Goal: Check status: Check status

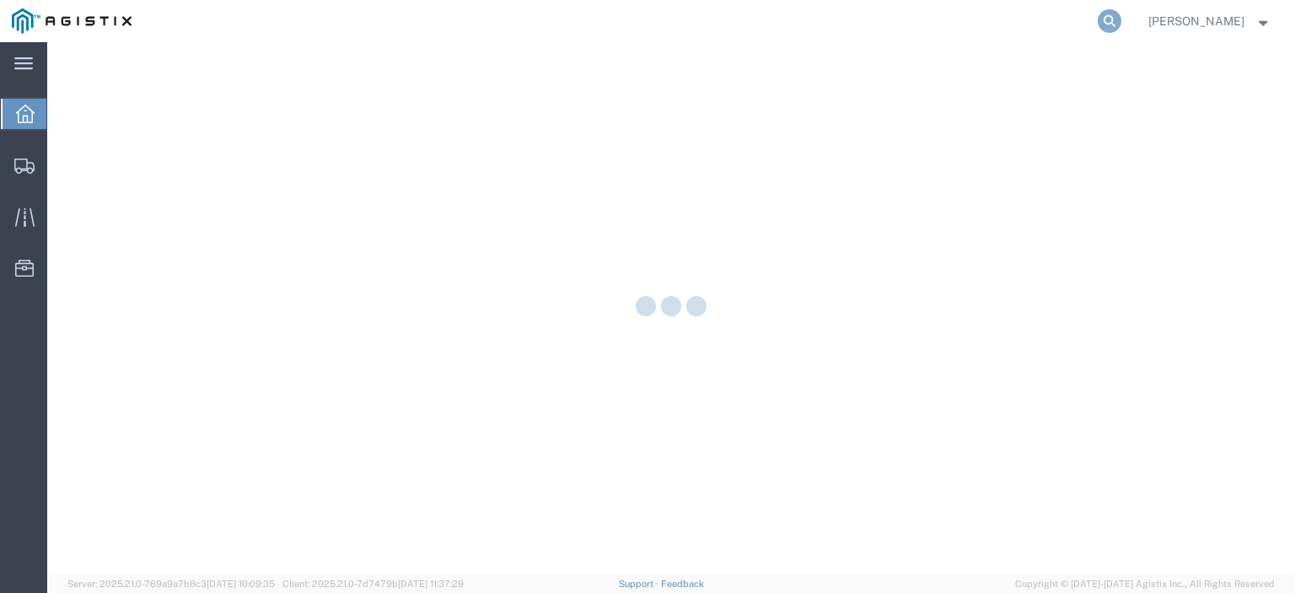
click at [1121, 25] on icon at bounding box center [1110, 21] width 24 height 24
paste input "57115521"
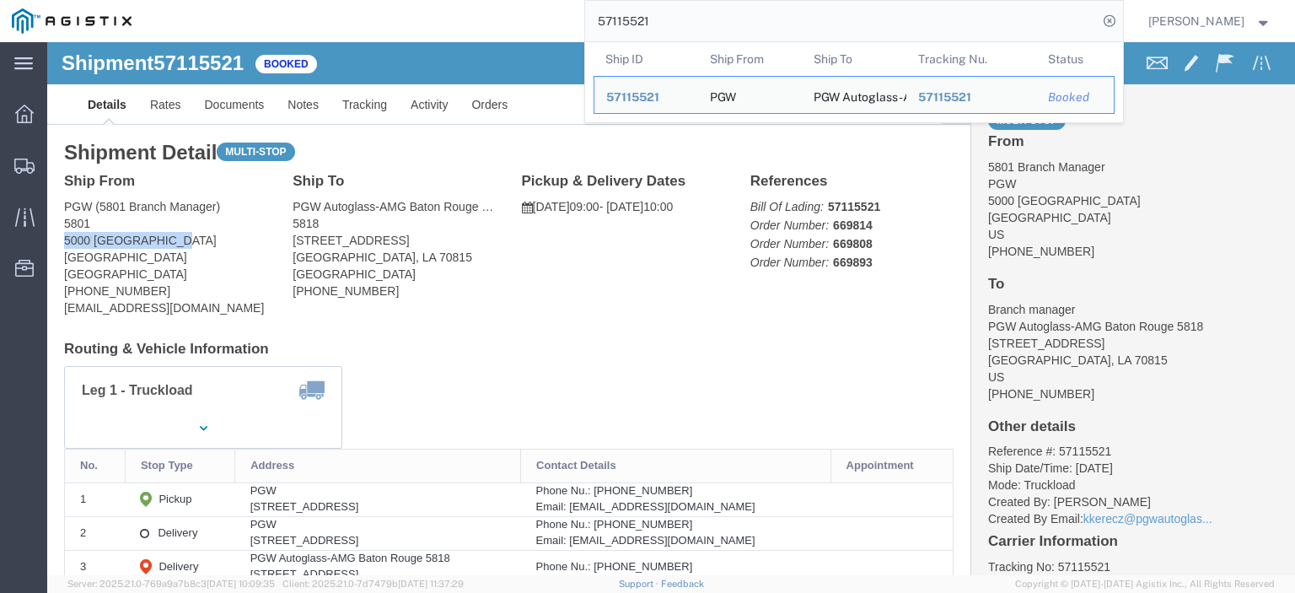
drag, startPoint x: 140, startPoint y: 201, endPoint x: 16, endPoint y: 204, distance: 124.0
click div "Ship From PGW (5801 Branch Manager) [STREET_ADDRESS] [PHONE_NUMBER] [EMAIL_ADDR…"
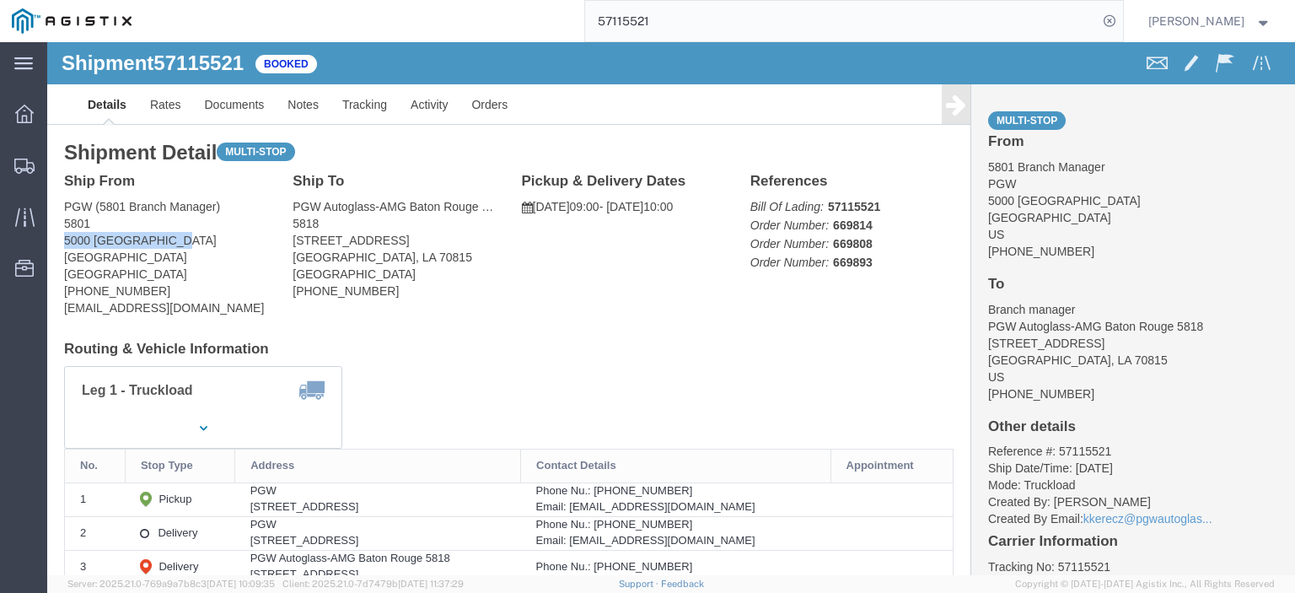
drag, startPoint x: 389, startPoint y: 198, endPoint x: 266, endPoint y: 200, distance: 123.1
click div "Ship To PGW Autoglass-AMG Baton Rouge 5818 (Branch manager) 5818 [STREET_ADDRES…"
copy address "[STREET_ADDRESS]"
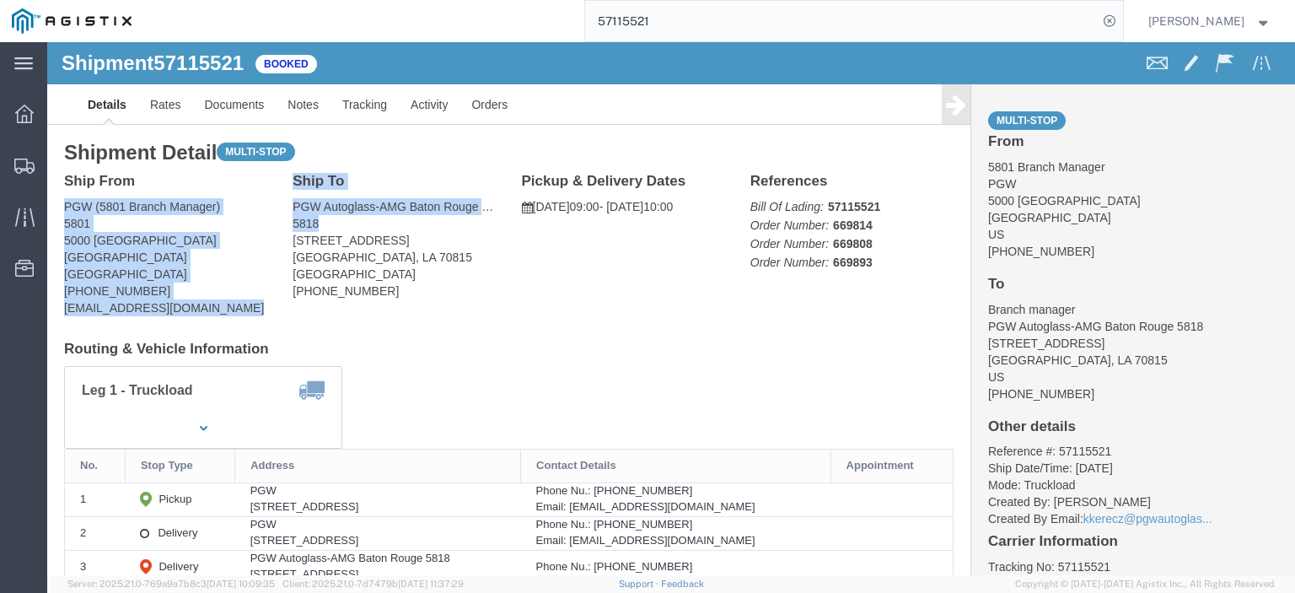
drag, startPoint x: 269, startPoint y: 179, endPoint x: 221, endPoint y: 153, distance: 54.7
click div "Ship From PGW (5801 Branch Manager) [STREET_ADDRESS] [PHONE_NUMBER] [EMAIL_ADDR…"
click address "PGW Autoglass-AMG Baton Rouge 5818 (Branch manager) 5818 [STREET_ADDRESS] [PHON…"
drag, startPoint x: 277, startPoint y: 183, endPoint x: 226, endPoint y: 167, distance: 53.1
click div "Ship From PGW (5801 Branch Manager) [STREET_ADDRESS] [PHONE_NUMBER] [EMAIL_ADDR…"
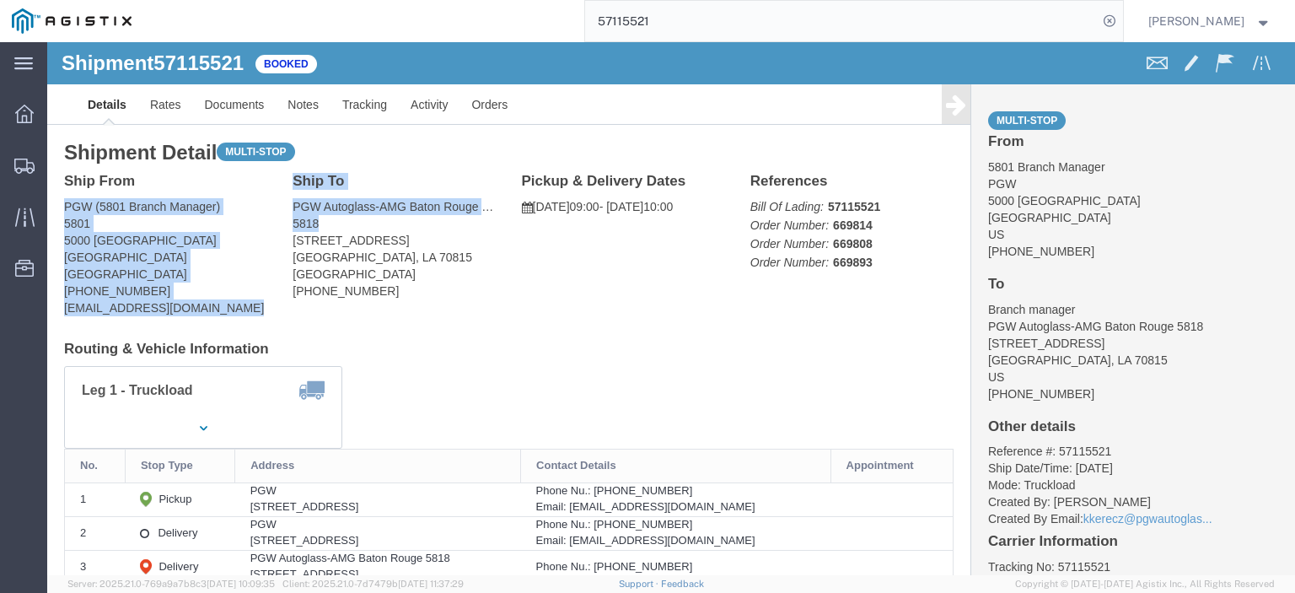
click address "PGW Autoglass-AMG Baton Rouge 5818 (Branch manager) 5818 [STREET_ADDRESS] [PHON…"
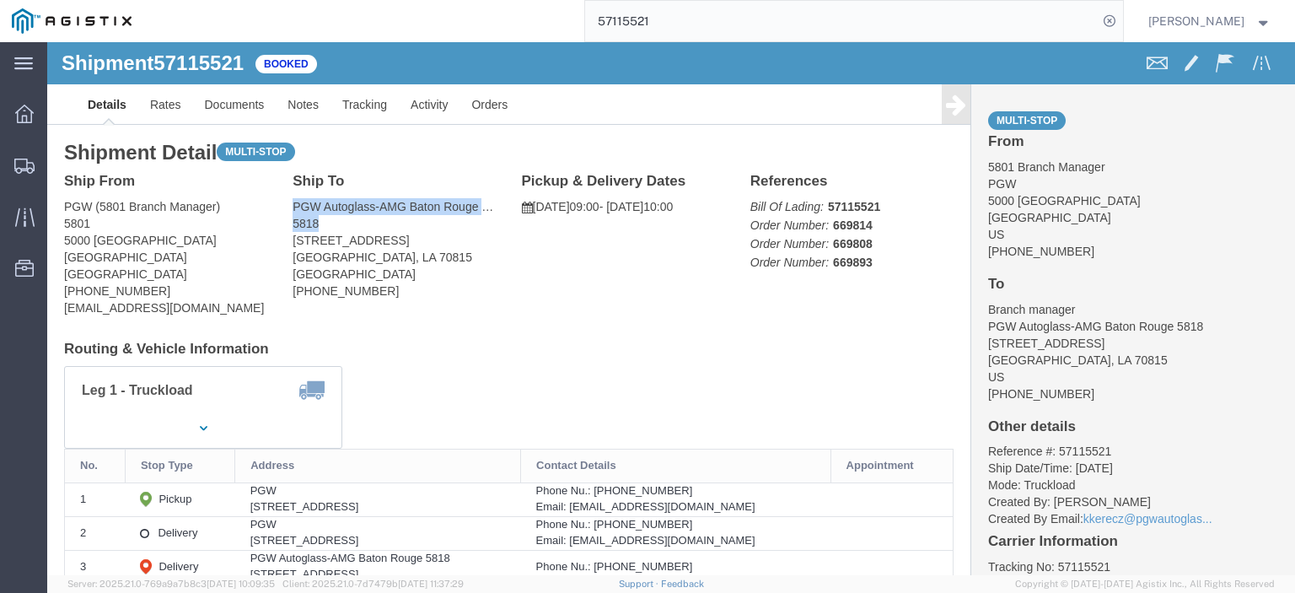
drag, startPoint x: 243, startPoint y: 178, endPoint x: 241, endPoint y: 168, distance: 10.3
click div "Ship To PGW Autoglass-AMG Baton Rouge 5818 (Branch manager) 5818 [STREET_ADDRES…"
drag, startPoint x: 255, startPoint y: 166, endPoint x: 294, endPoint y: 176, distance: 40.9
click address "PGW Autoglass-AMG Baton Rouge 5818 (Branch manager) 5818 [STREET_ADDRESS] [PHON…"
copy address "PGW Autoglass-AMG Baton Rouge 5818 (Branch manager) 5818"
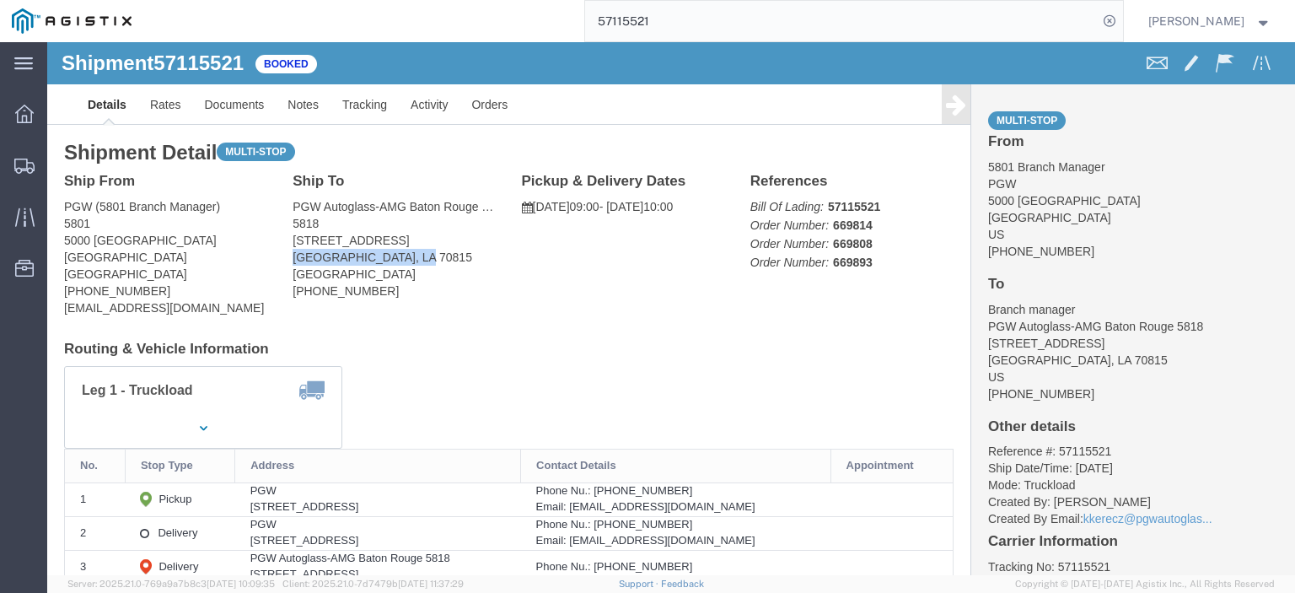
drag, startPoint x: 376, startPoint y: 218, endPoint x: 264, endPoint y: 213, distance: 112.2
click address "PGW Autoglass-AMG Baton Rouge 5818 (Branch manager) 5818 [STREET_ADDRESS] [PHON…"
copy address "[GEOGRAPHIC_DATA], LA 70815"
drag, startPoint x: 298, startPoint y: 250, endPoint x: 239, endPoint y: 255, distance: 60.1
click div "Ship To PGW Autoglass-AMG Baton Rouge 5818 (Branch manager) 5818 [STREET_ADDRES…"
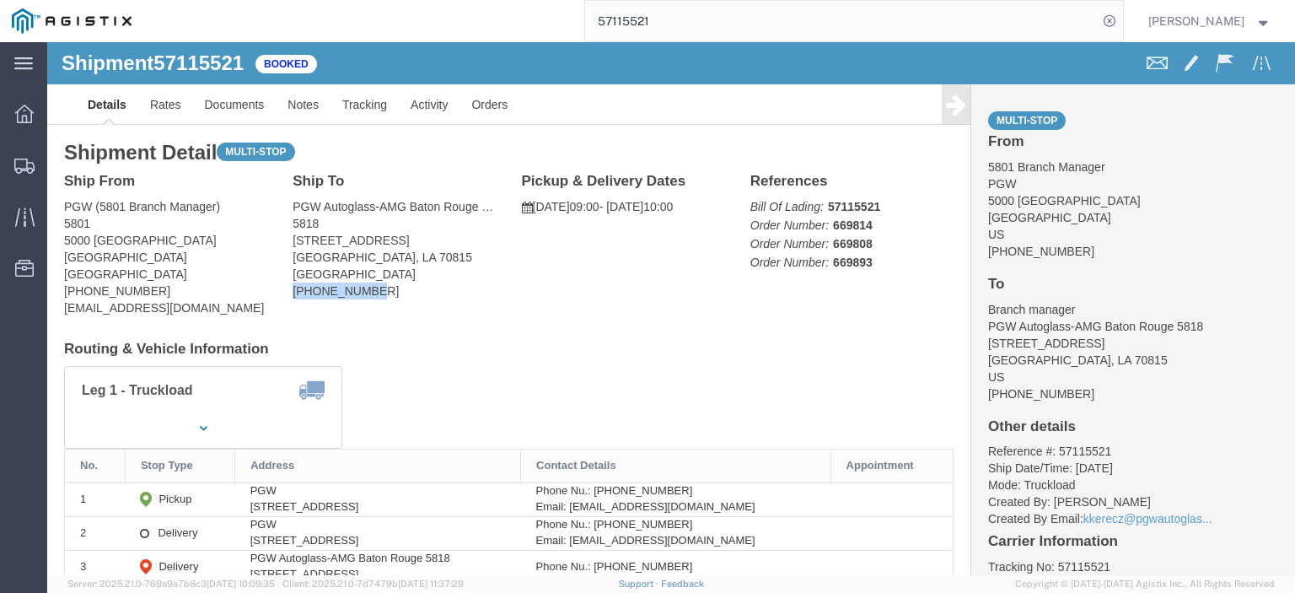
copy address "[PHONE_NUMBER]"
click link "Rates"
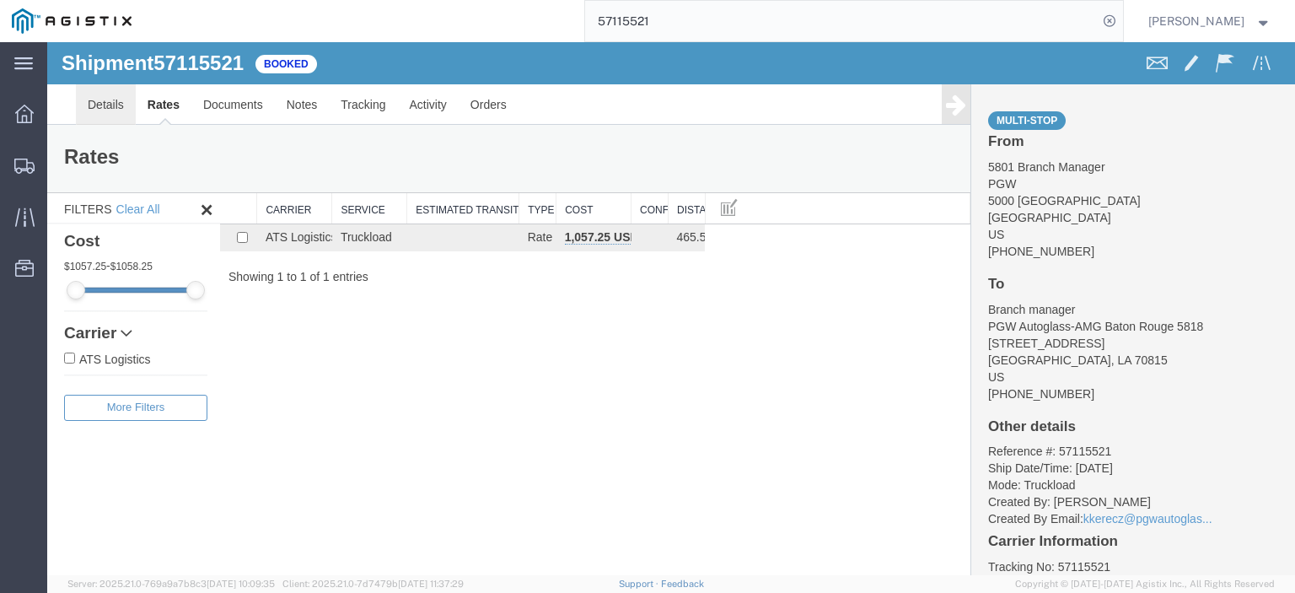
click at [120, 116] on link "Details" at bounding box center [106, 104] width 60 height 40
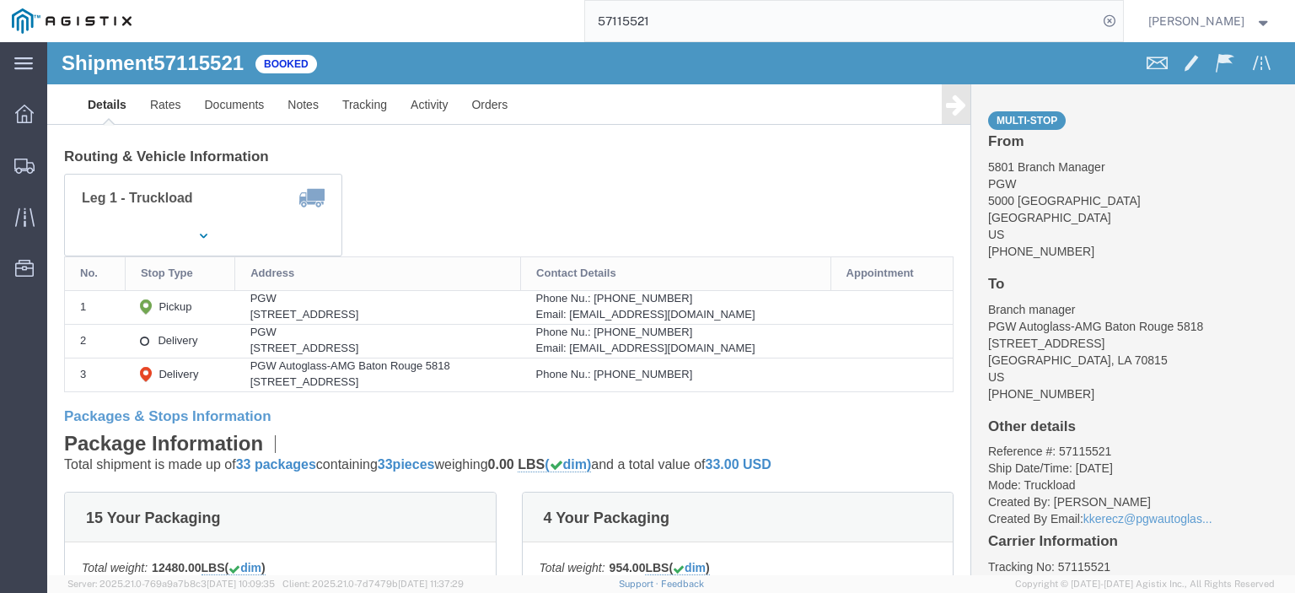
scroll to position [253, 0]
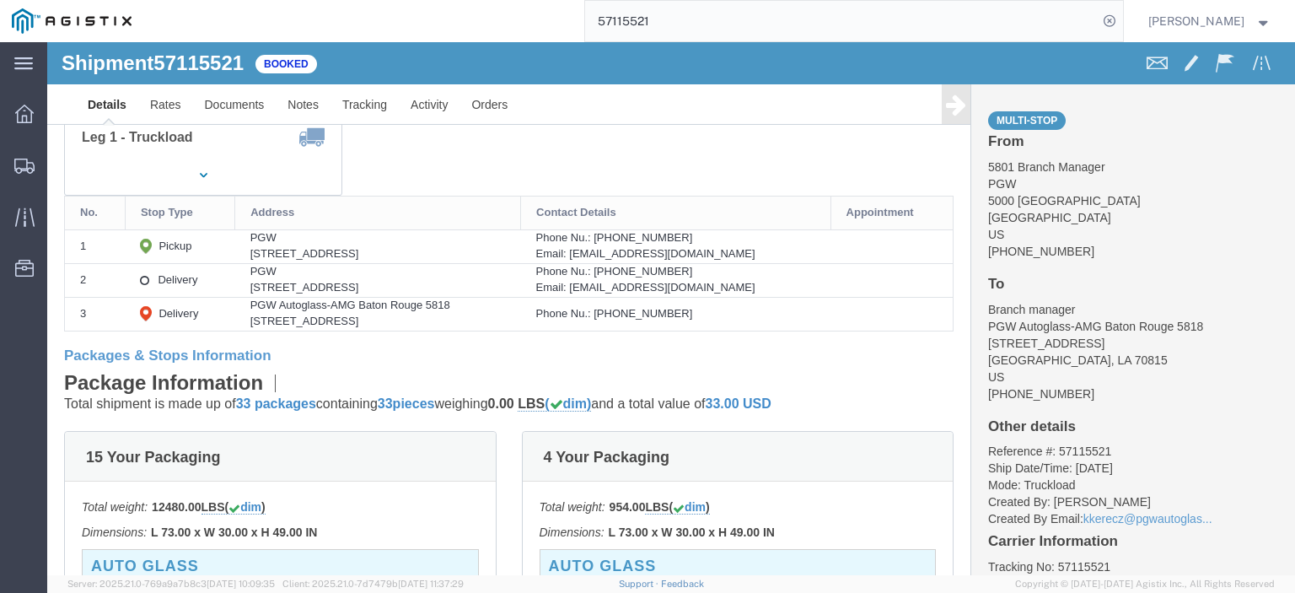
drag, startPoint x: 282, startPoint y: 243, endPoint x: 182, endPoint y: 249, distance: 99.7
click td "PGW [STREET_ADDRESS]"
copy div "[STREET_ADDRESS]"
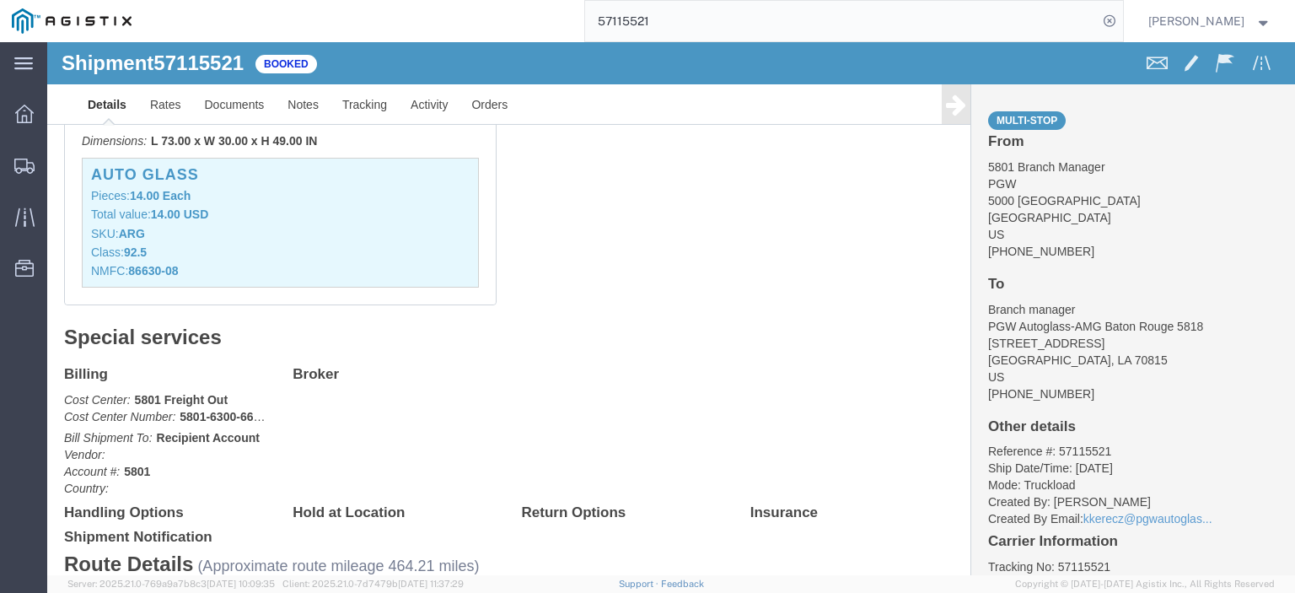
scroll to position [1349, 0]
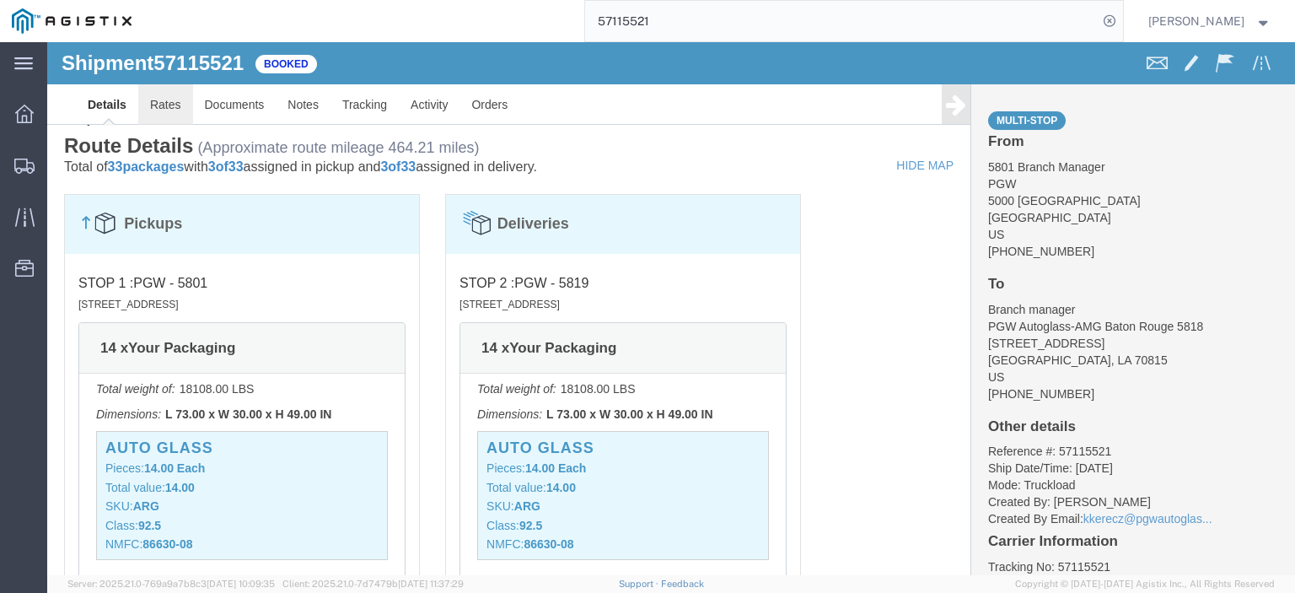
click link "Rates"
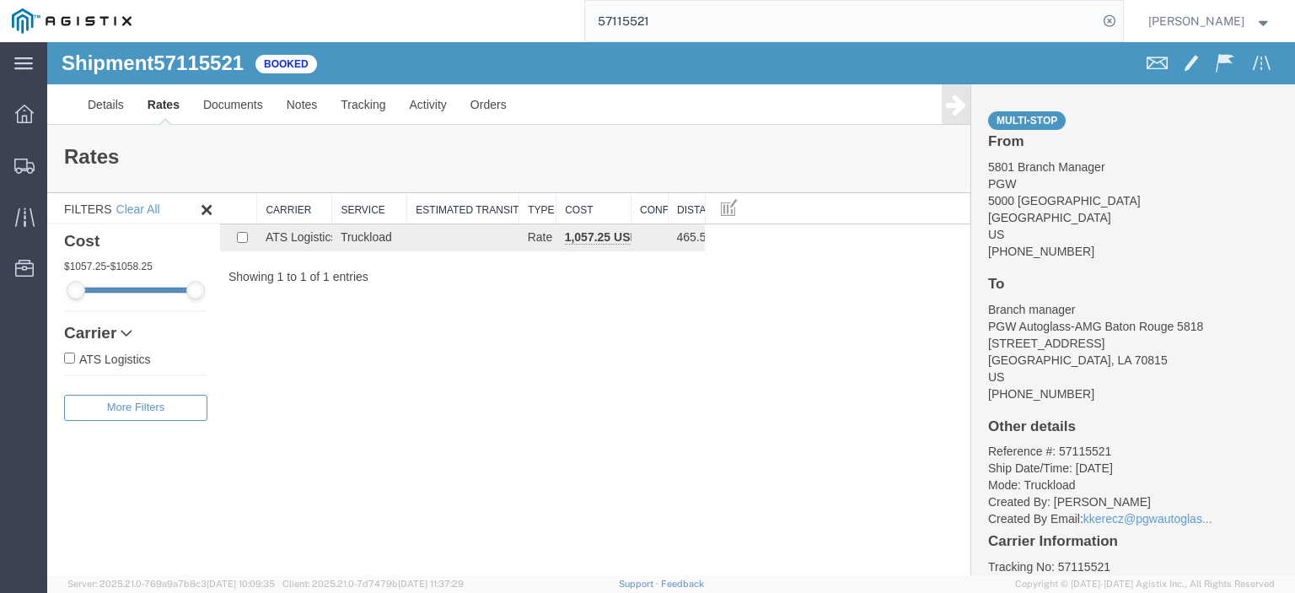
drag, startPoint x: 760, startPoint y: 27, endPoint x: 432, endPoint y: -9, distance: 329.9
click at [432, 0] on html "main_menu Created with Sketch. Collapse Menu Dashboard Shipments Traffic Resour…" at bounding box center [647, 296] width 1295 height 593
paste input "22832"
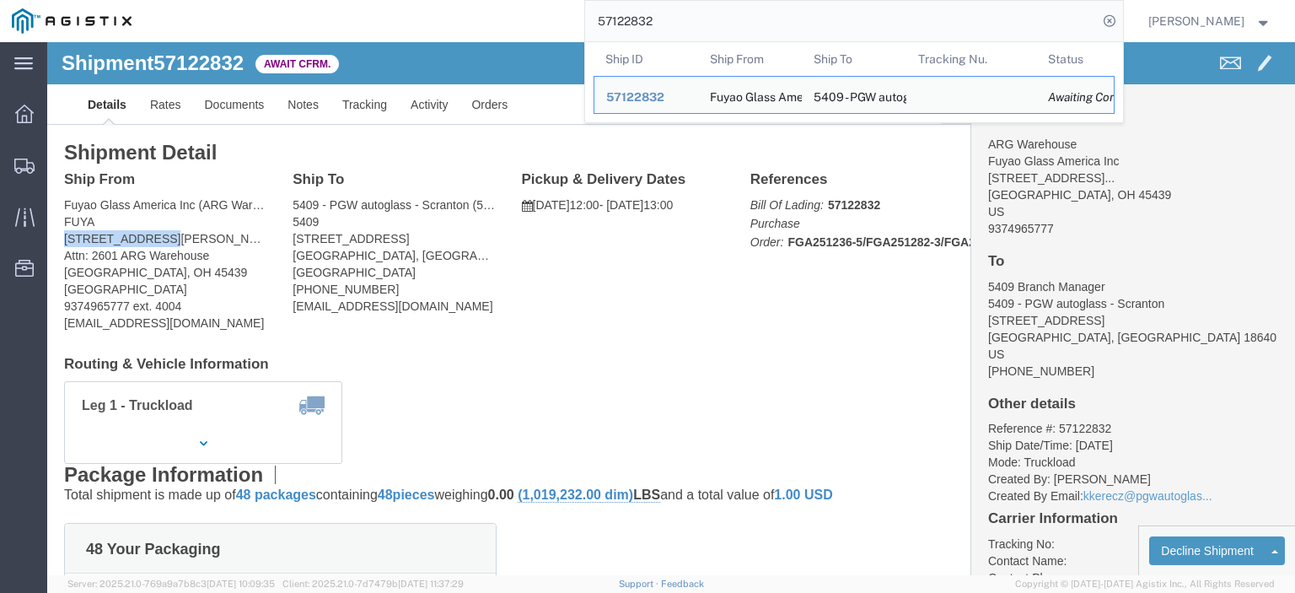
drag, startPoint x: 135, startPoint y: 196, endPoint x: 7, endPoint y: 200, distance: 128.2
click div "Ship From Fuyao Glass America Inc (ARG Warehouse) FUYA [STREET_ADDRESS][PERSON_…"
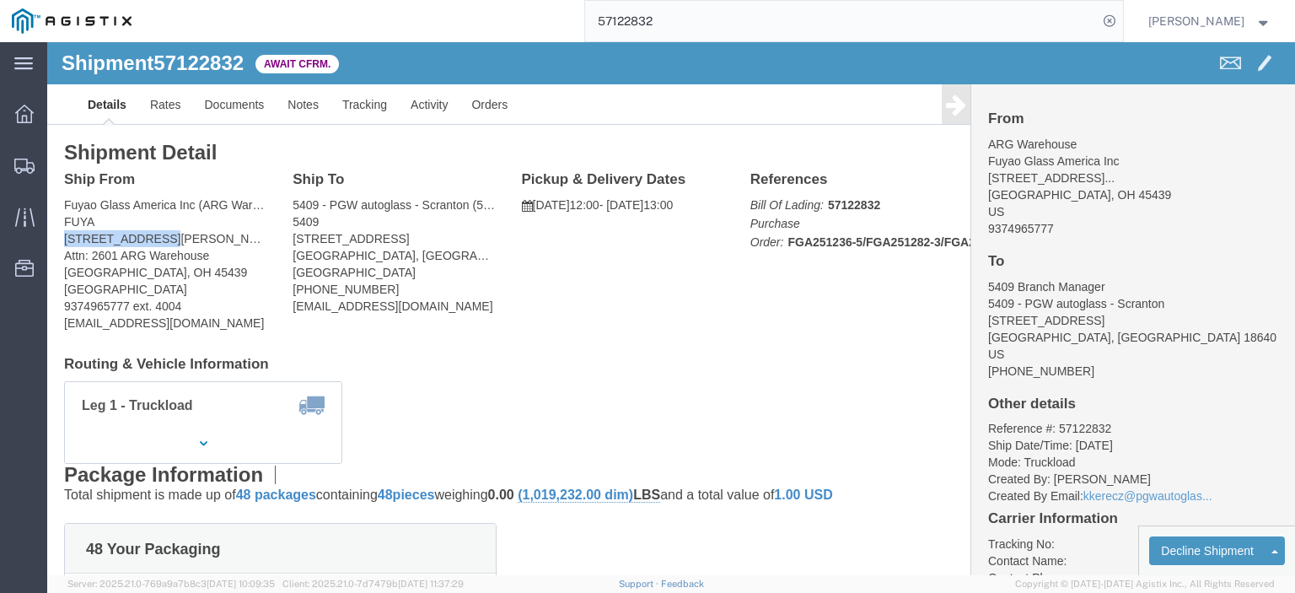
copy address "[STREET_ADDRESS][PERSON_NAME]"
drag, startPoint x: 355, startPoint y: 199, endPoint x: 235, endPoint y: 193, distance: 119.9
click div "Ship To 5409 - PGW autoglass - Scranton (5409 Branch Manager) [STREET_ADDRESS] …"
copy address "[STREET_ADDRESS]"
drag, startPoint x: 735, startPoint y: 199, endPoint x: 910, endPoint y: 201, distance: 174.5
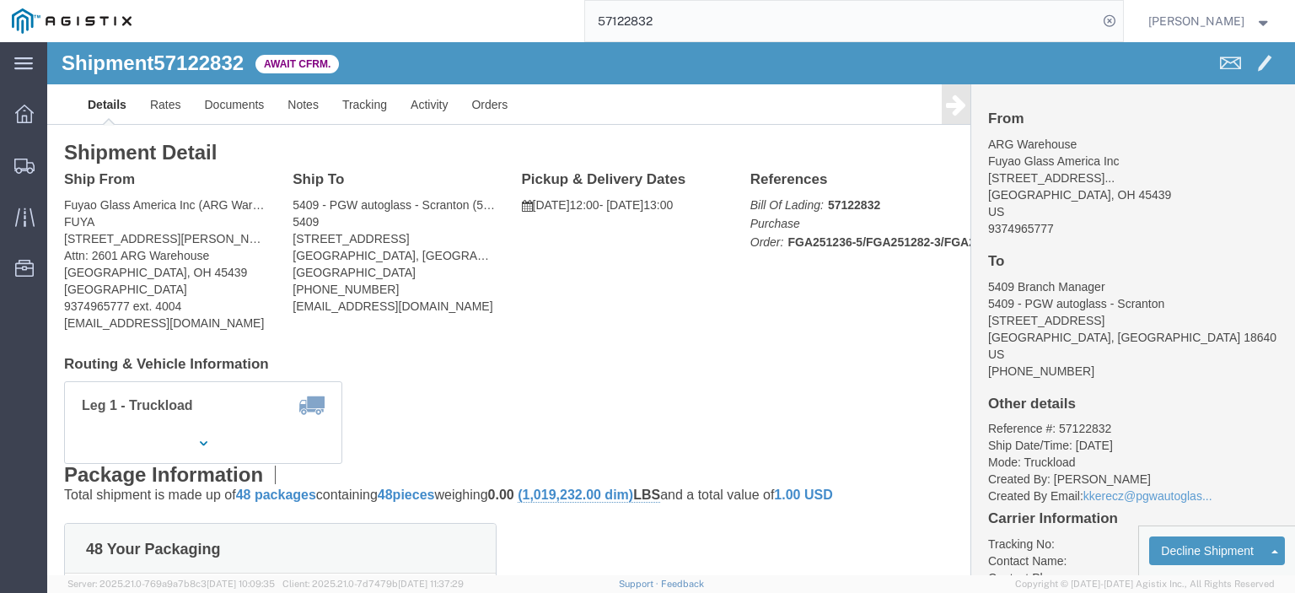
click b "FGA251236-5/FGA251282-3/FGA251312-1/FGA251390-1"
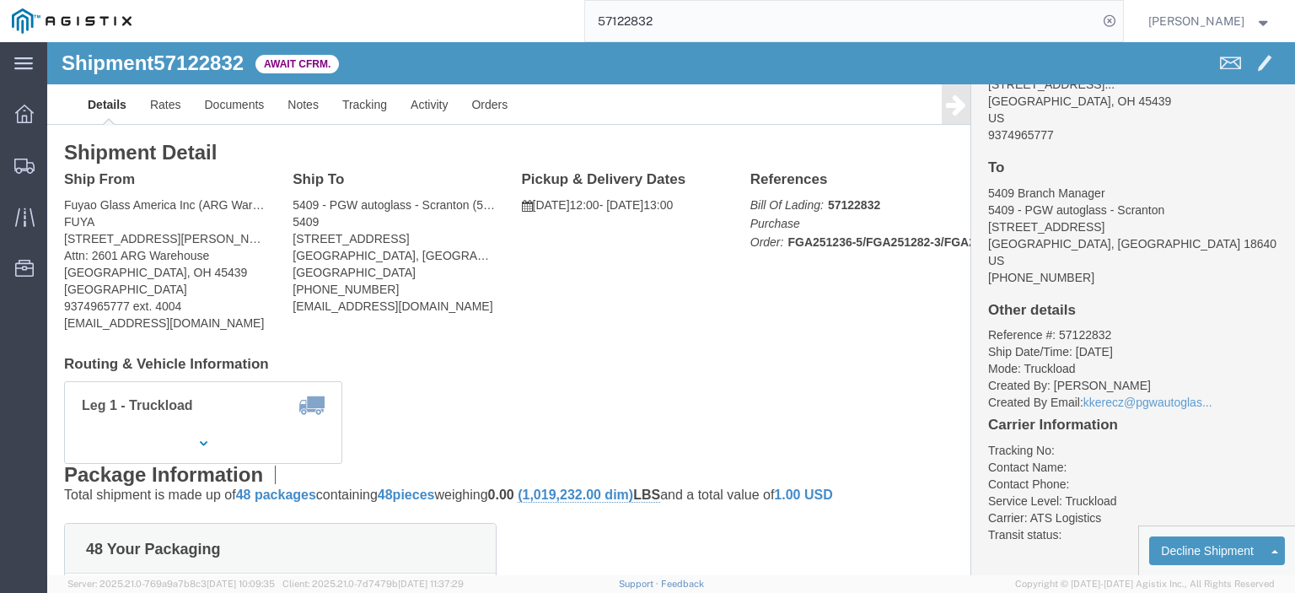
scroll to position [94, 0]
drag, startPoint x: 856, startPoint y: 201, endPoint x: 814, endPoint y: 201, distance: 41.3
click b "FGA251236-5/FGA251282-3/FGA251312-1/FGA251390-1"
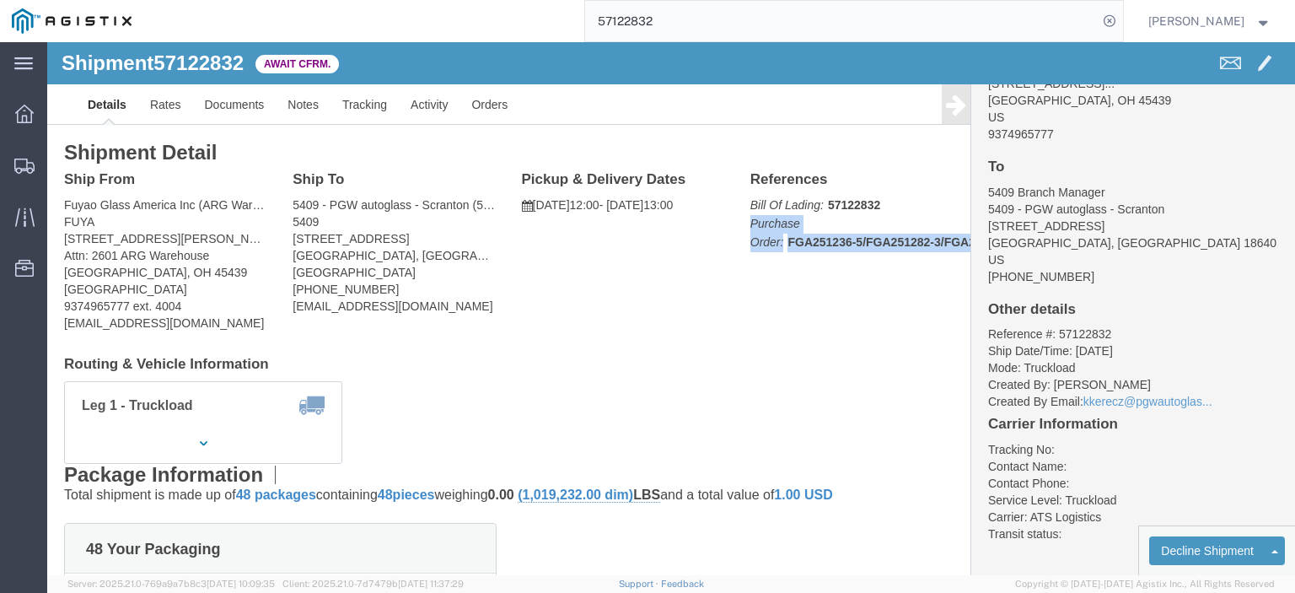
click b "FGA251236-5/FGA251282-3/FGA251312-1/FGA251390-1"
click p "Bill Of Lading: 57122832 Purchase Order: FGA251236-5/FGA251282-3/FGA251312-1/FG…"
drag, startPoint x: 735, startPoint y: 202, endPoint x: 910, endPoint y: 209, distance: 174.6
click div "Shipment Detail Ship From Fuyao Glass America Inc ([GEOGRAPHIC_DATA]) FUYA [STR…"
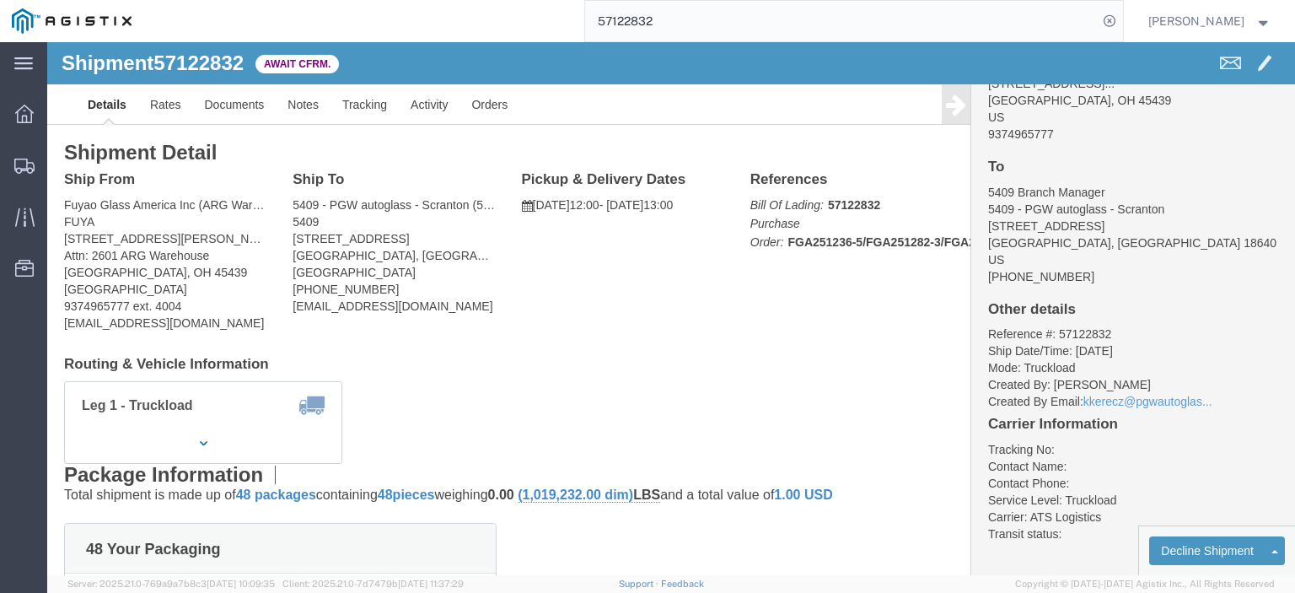
drag, startPoint x: 910, startPoint y: 201, endPoint x: 734, endPoint y: 206, distance: 175.4
click b "FGA251236-5/FGA251282-3/FGA251312-1/FGA251390-1"
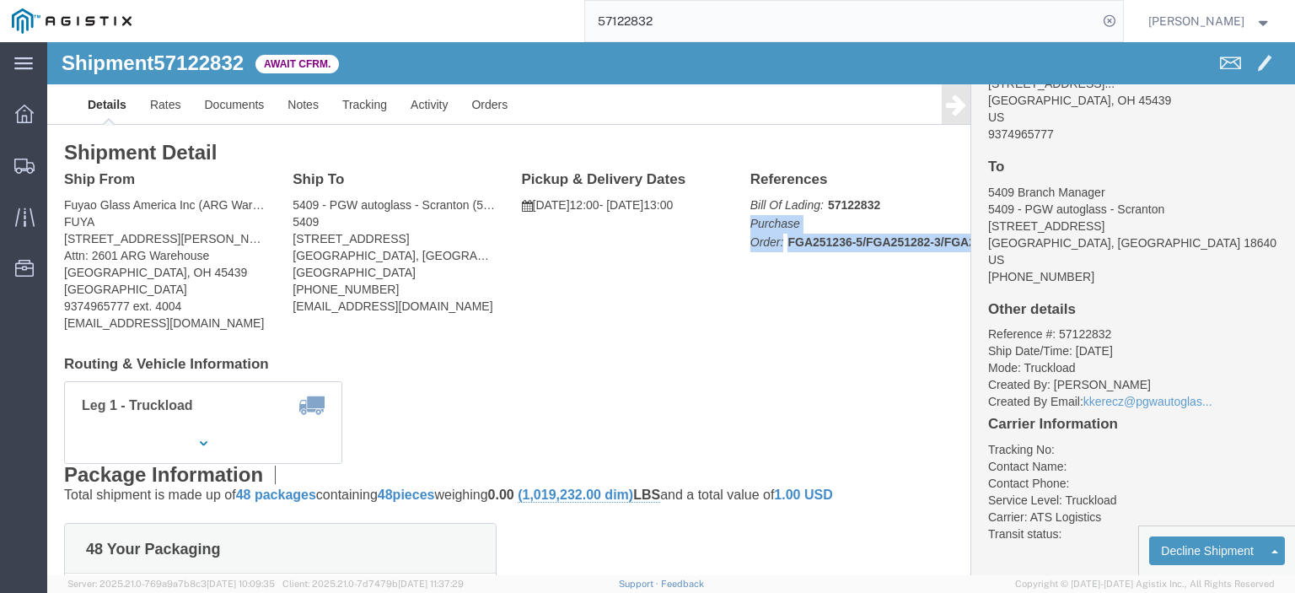
click b "FGA251236-5/FGA251282-3/FGA251312-1/FGA251390-1"
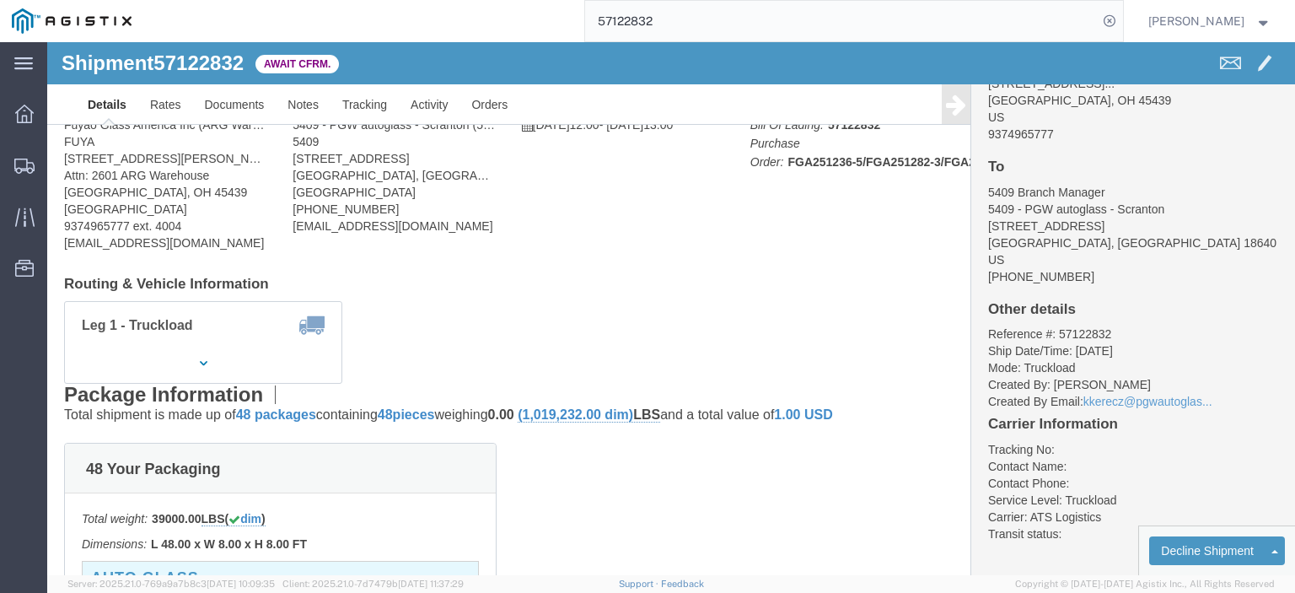
scroll to position [169, 0]
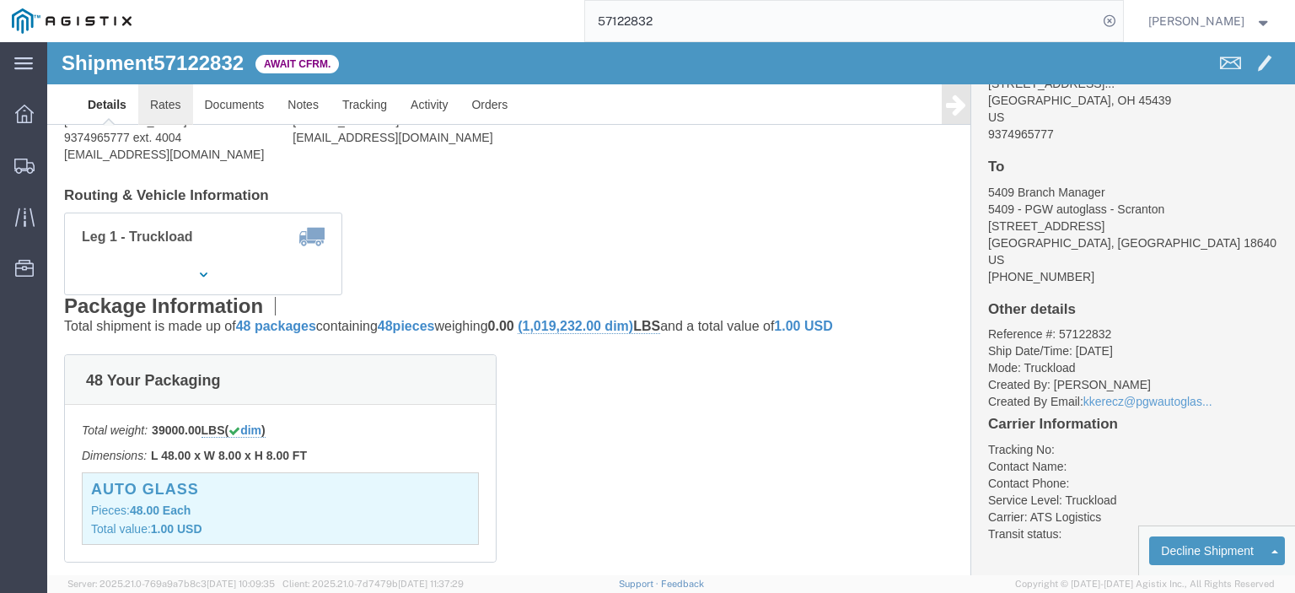
click link "Rates"
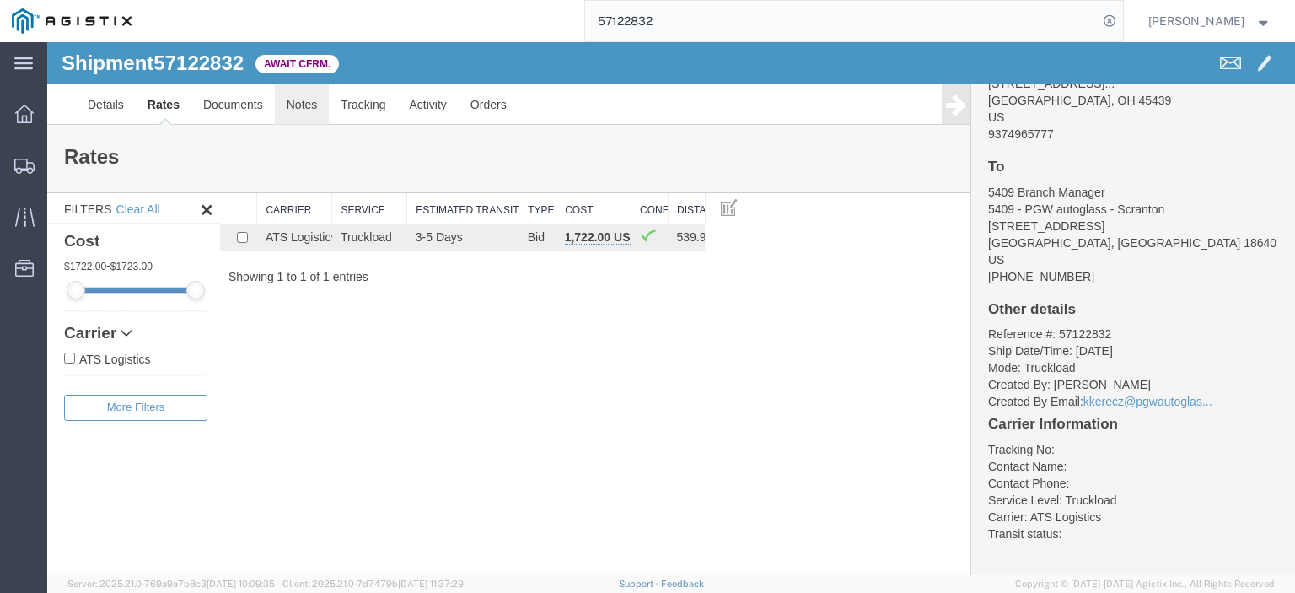
click at [298, 94] on link "Notes" at bounding box center [302, 104] width 55 height 40
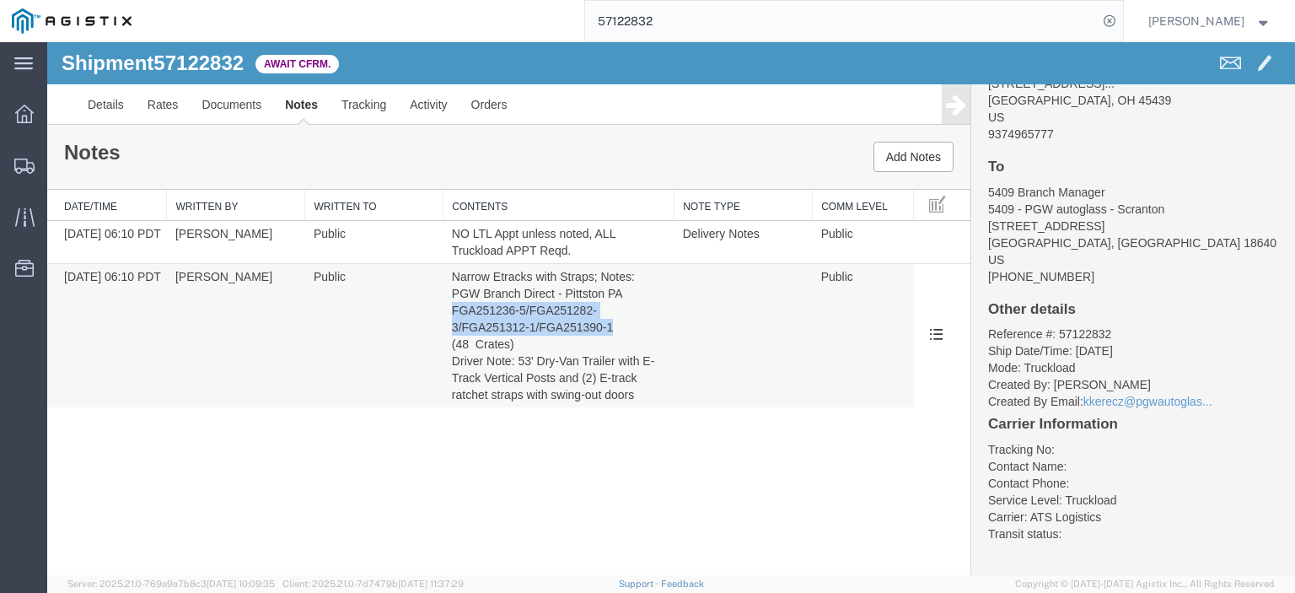
drag, startPoint x: 620, startPoint y: 334, endPoint x: 448, endPoint y: 310, distance: 172.8
click at [448, 310] on td "Narrow Etracks with Straps; Notes: PGW Branch Direct - Pittston PA FGA251236-5/…" at bounding box center [558, 336] width 231 height 144
copy span "FGA251236-5/FGA251282-3/FGA251312-1/FGA251390-1"
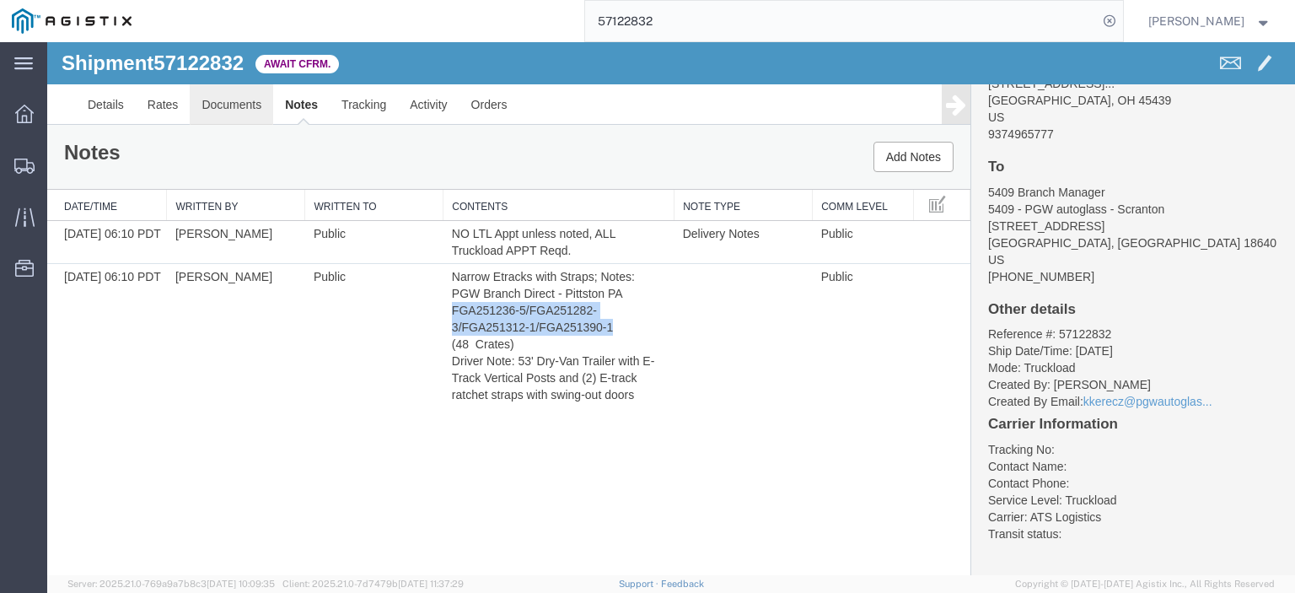
click at [202, 99] on link "Documents" at bounding box center [231, 104] width 83 height 40
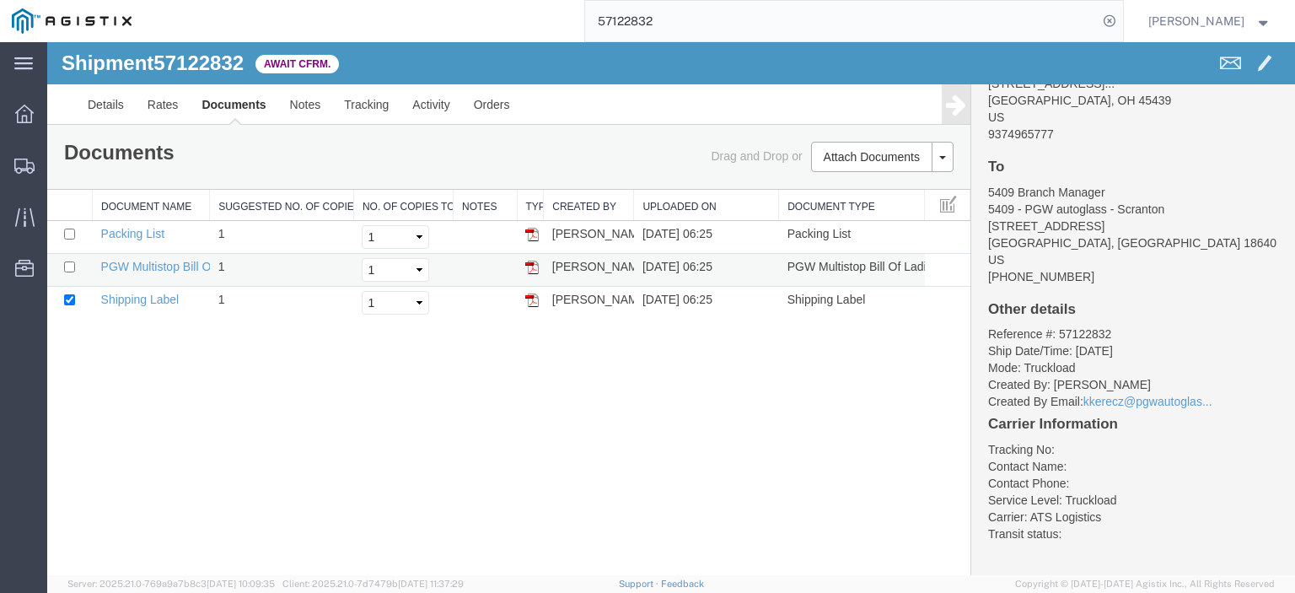
click at [155, 257] on td "PGW Multistop Bill Of Lading" at bounding box center [151, 270] width 117 height 33
click at [157, 262] on link "PGW Multistop Bill Of Lading" at bounding box center [177, 266] width 153 height 13
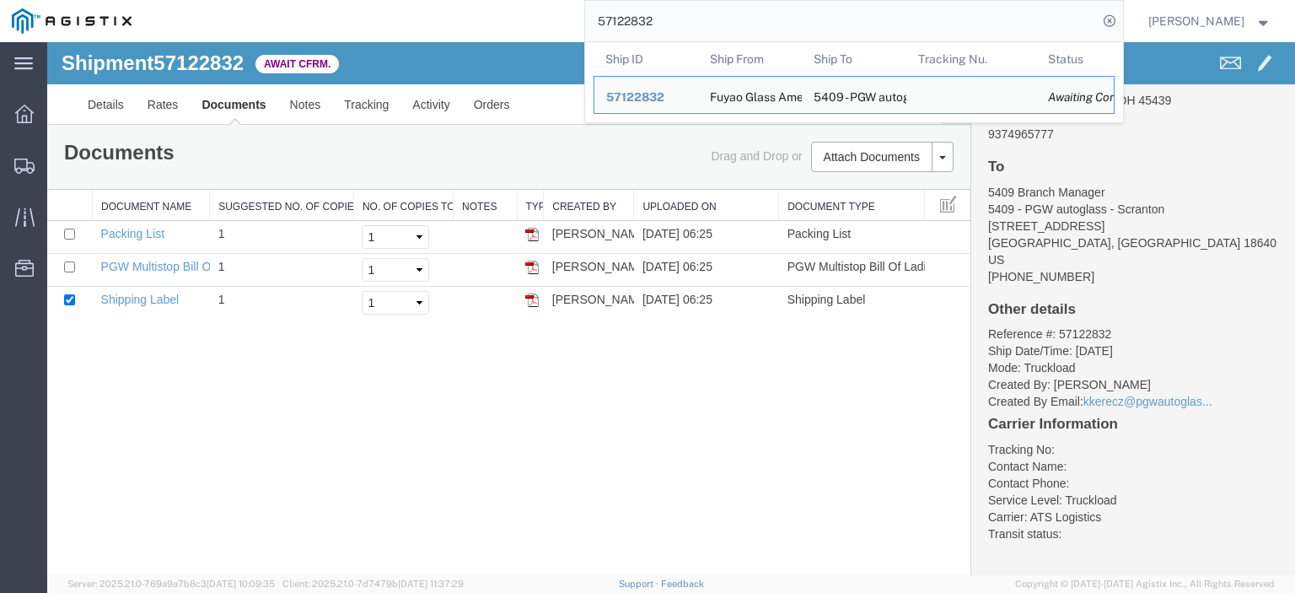
drag, startPoint x: 707, startPoint y: 30, endPoint x: 491, endPoint y: -4, distance: 218.4
click at [491, 0] on html "main_menu Created with Sketch. Collapse Menu Dashboard Shipments Traffic Resour…" at bounding box center [647, 296] width 1295 height 593
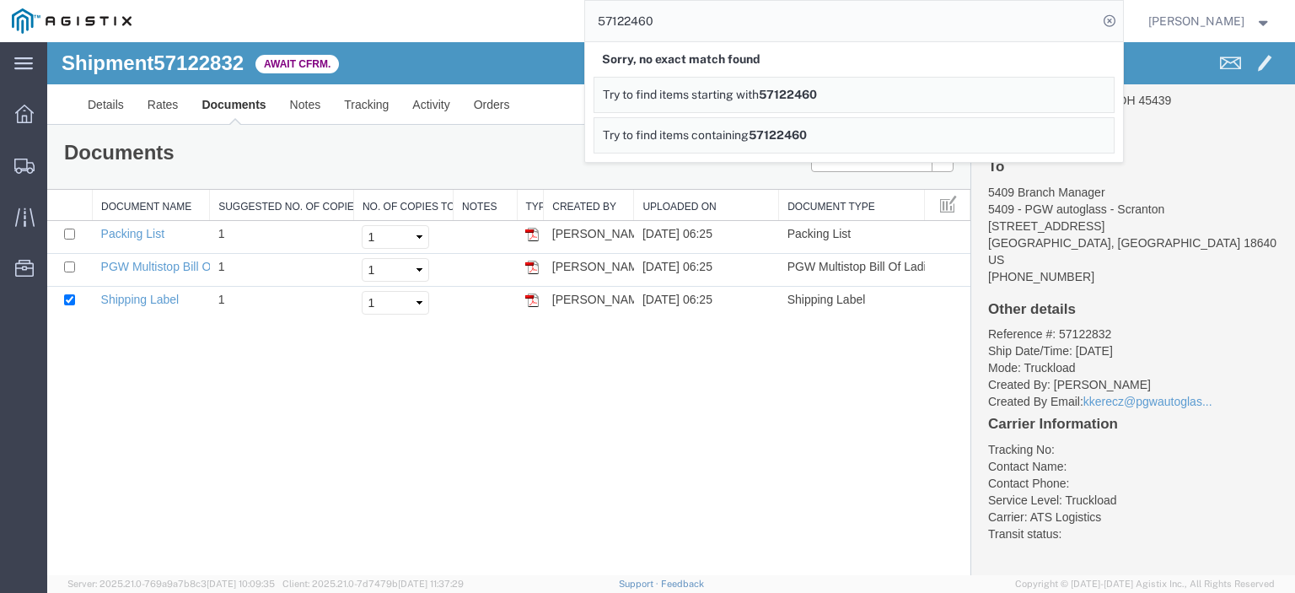
click at [867, 97] on link "Try to find items starting with 57122460" at bounding box center [853, 95] width 521 height 36
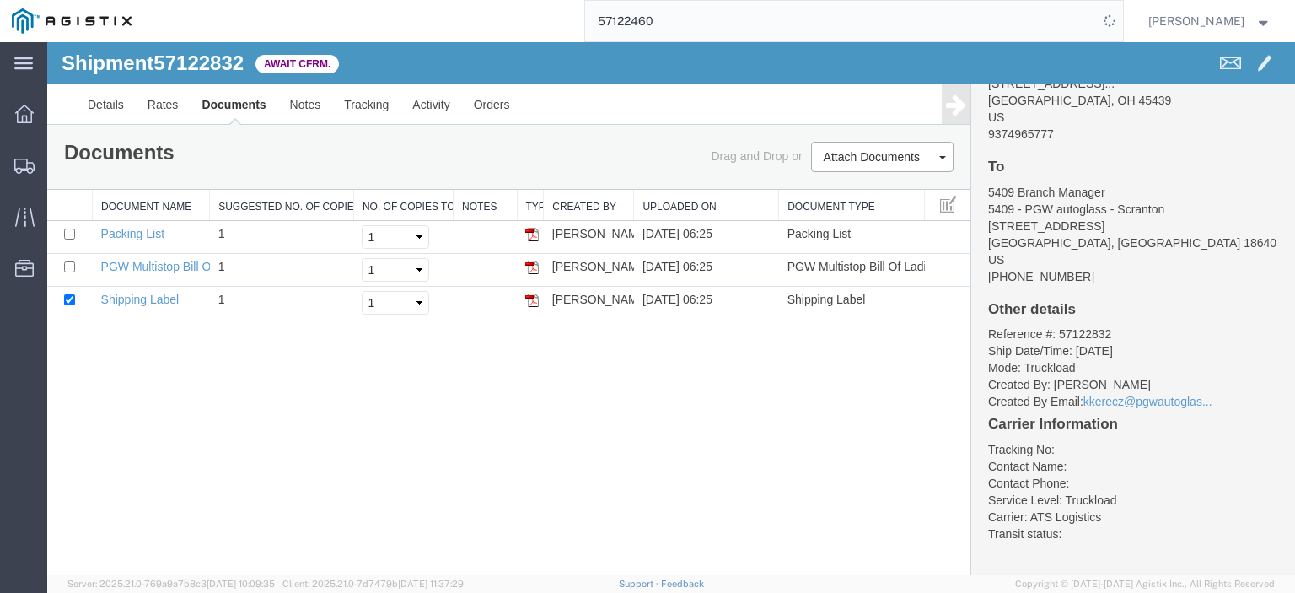
click at [701, 36] on input "57122460" at bounding box center [841, 21] width 513 height 40
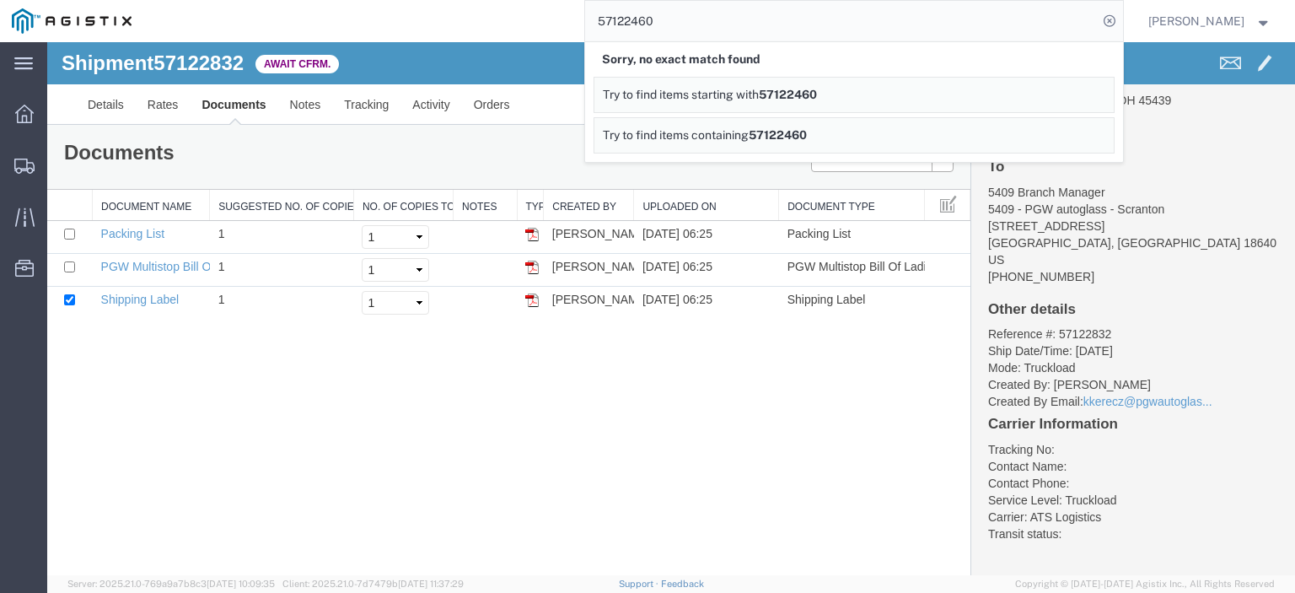
drag, startPoint x: 685, startPoint y: 13, endPoint x: 543, endPoint y: 21, distance: 141.9
click at [543, 21] on div "57122460 Sorry, no exact match found Try to find items starting with 57122460 T…" at bounding box center [633, 21] width 980 height 42
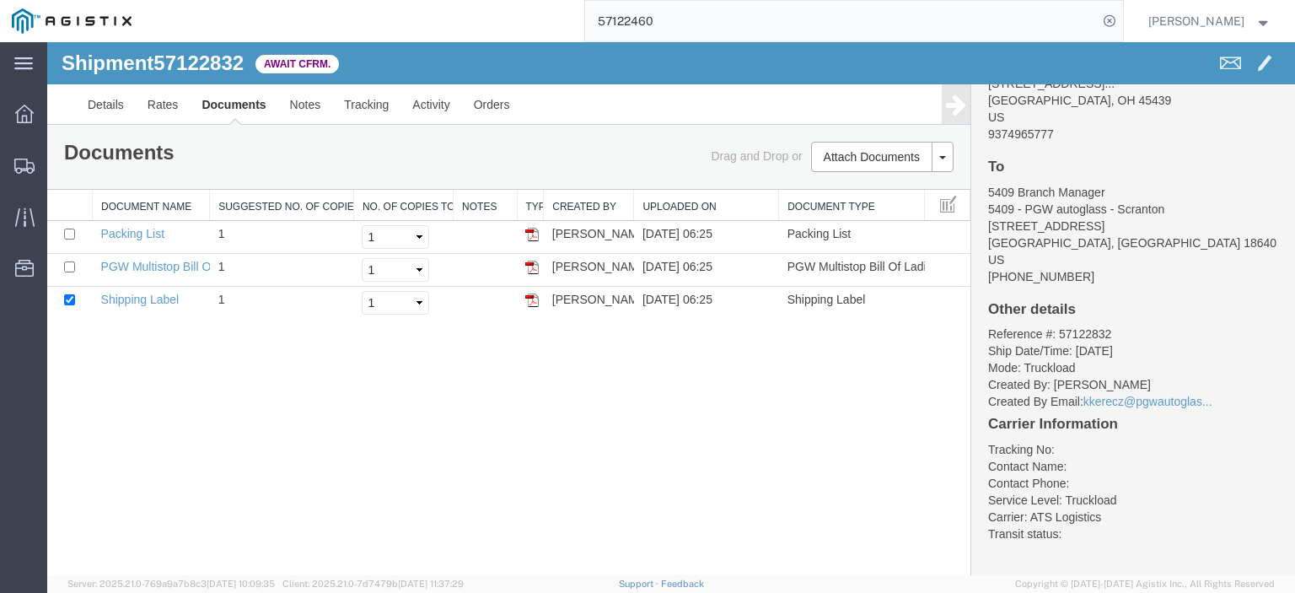
click at [701, 16] on input "57122460" at bounding box center [841, 21] width 513 height 40
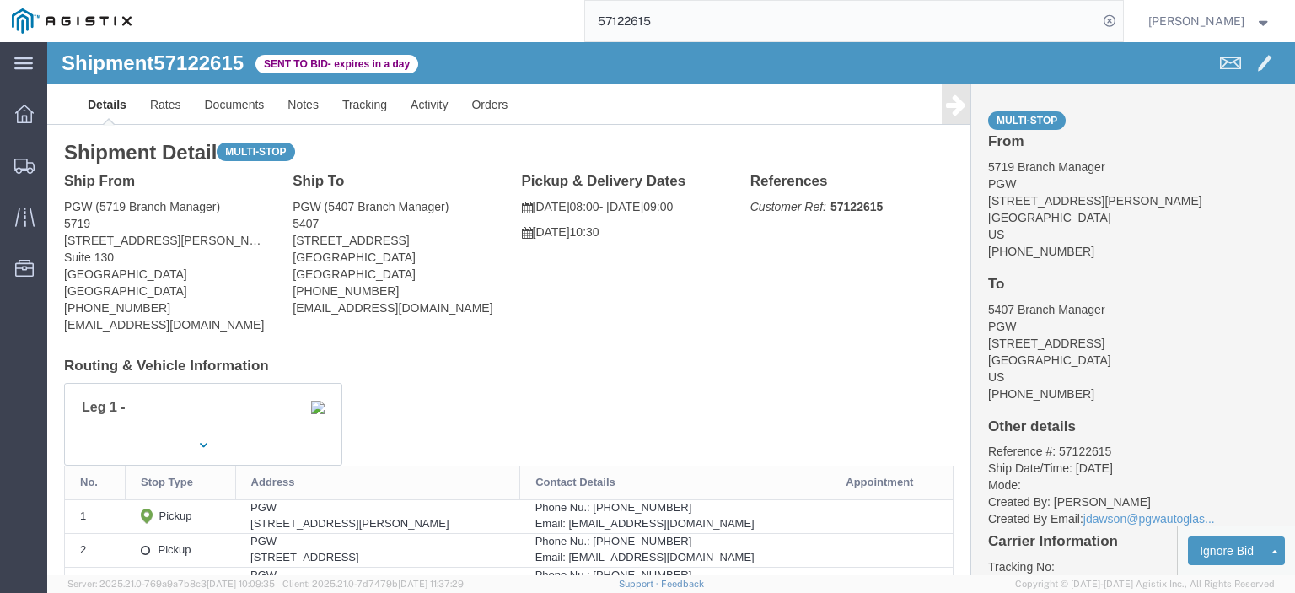
click span "57122615"
copy span "57122615"
drag, startPoint x: 85, startPoint y: 220, endPoint x: 17, endPoint y: 207, distance: 69.6
click address "PGW (5719 Branch Manager) 5719 [STREET_ADDRESS][PERSON_NAME] [PHONE_NUMBER] [EM…"
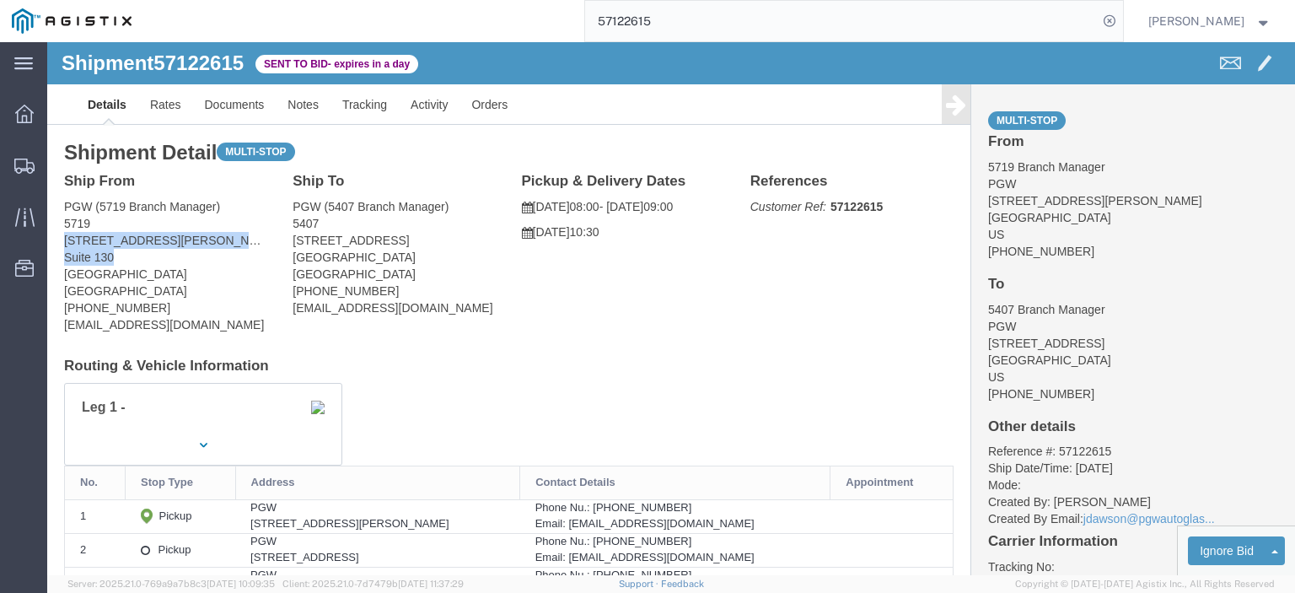
copy address "[STREET_ADDRESS][PERSON_NAME]"
drag, startPoint x: 48, startPoint y: 180, endPoint x: 10, endPoint y: 166, distance: 40.3
click div "Ship From PGW (5719 Branch Manager) [STREET_ADDRESS][PERSON_NAME] [PHONE_NUMBER…"
drag, startPoint x: 78, startPoint y: 227, endPoint x: 11, endPoint y: 228, distance: 66.6
click div "Ship From PGW (5719 Branch Manager) [STREET_ADDRESS][PERSON_NAME] [PHONE_NUMBER…"
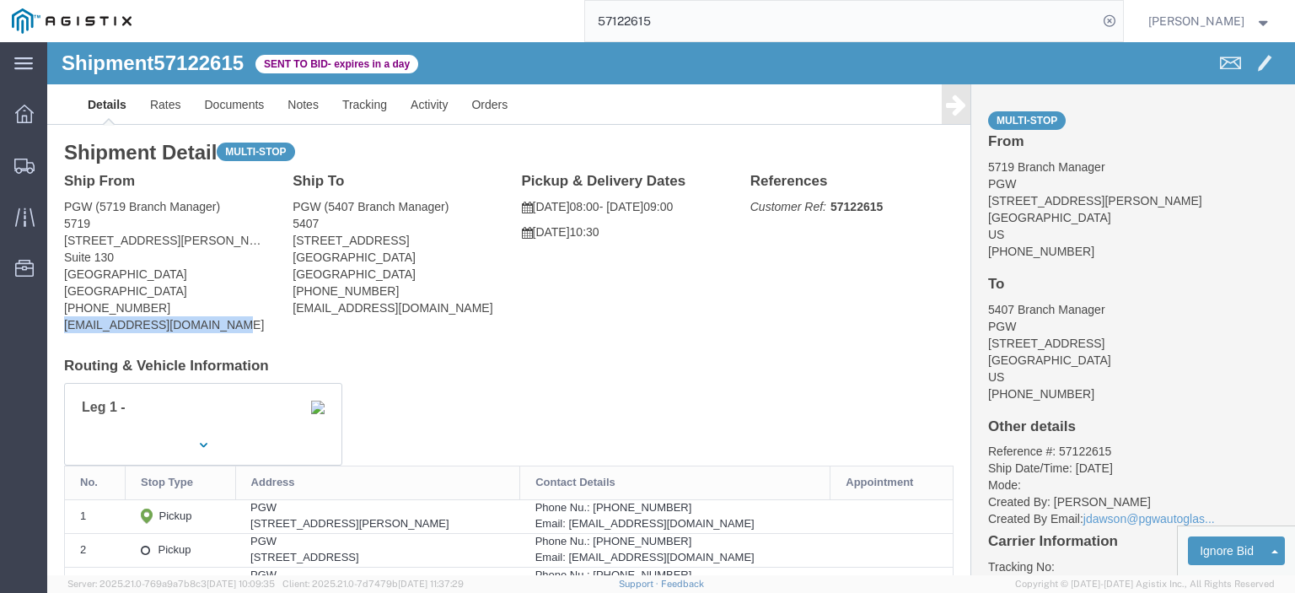
drag, startPoint x: 182, startPoint y: 289, endPoint x: 10, endPoint y: 288, distance: 172.0
click div "Ship From PGW (5719 Branch Manager) [STREET_ADDRESS][PERSON_NAME] [PHONE_NUMBER…"
drag, startPoint x: 94, startPoint y: 263, endPoint x: 30, endPoint y: 264, distance: 64.9
click div "Ship From PGW (5719 Branch Manager) [STREET_ADDRESS][PERSON_NAME] [PHONE_NUMBER…"
drag, startPoint x: 384, startPoint y: 196, endPoint x: 239, endPoint y: 202, distance: 145.1
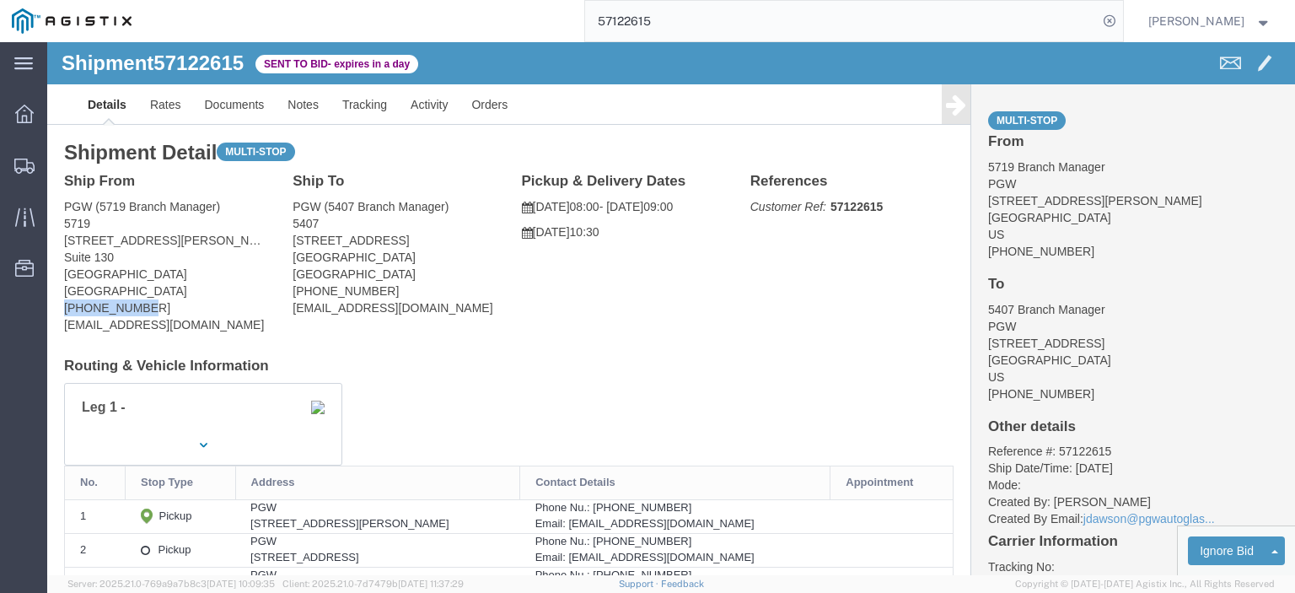
click div "Ship To PGW (5407 Branch Manager) [STREET_ADDRESS] [PHONE_NUMBER] [EMAIL_ADDRES…"
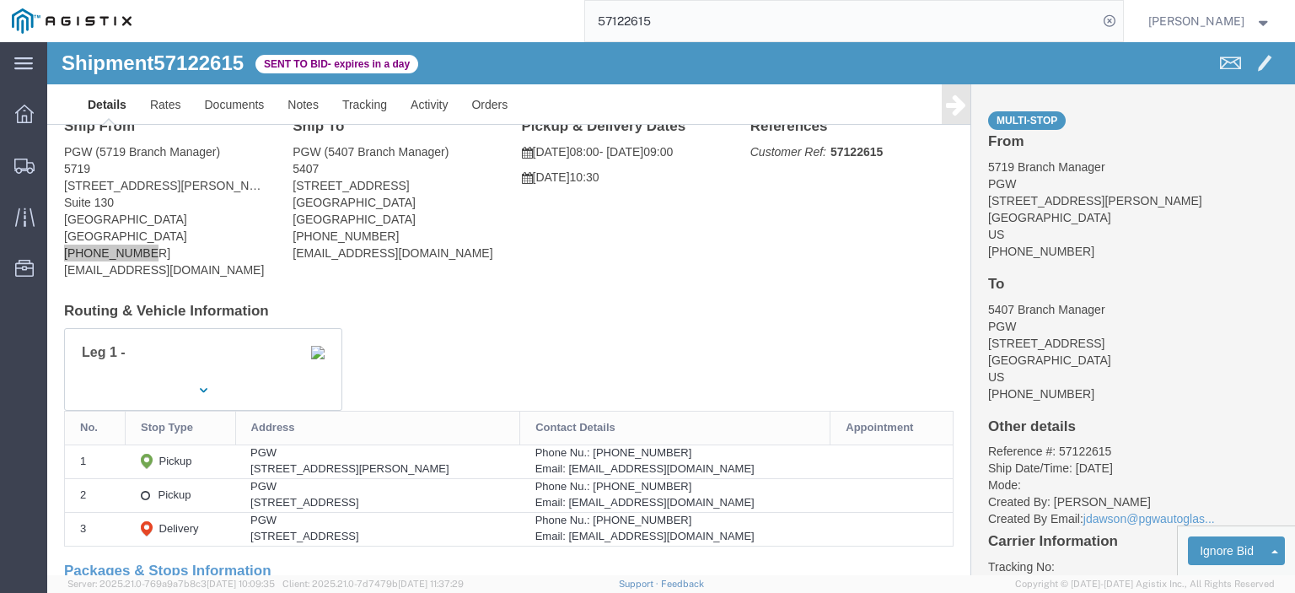
scroll to position [169, 0]
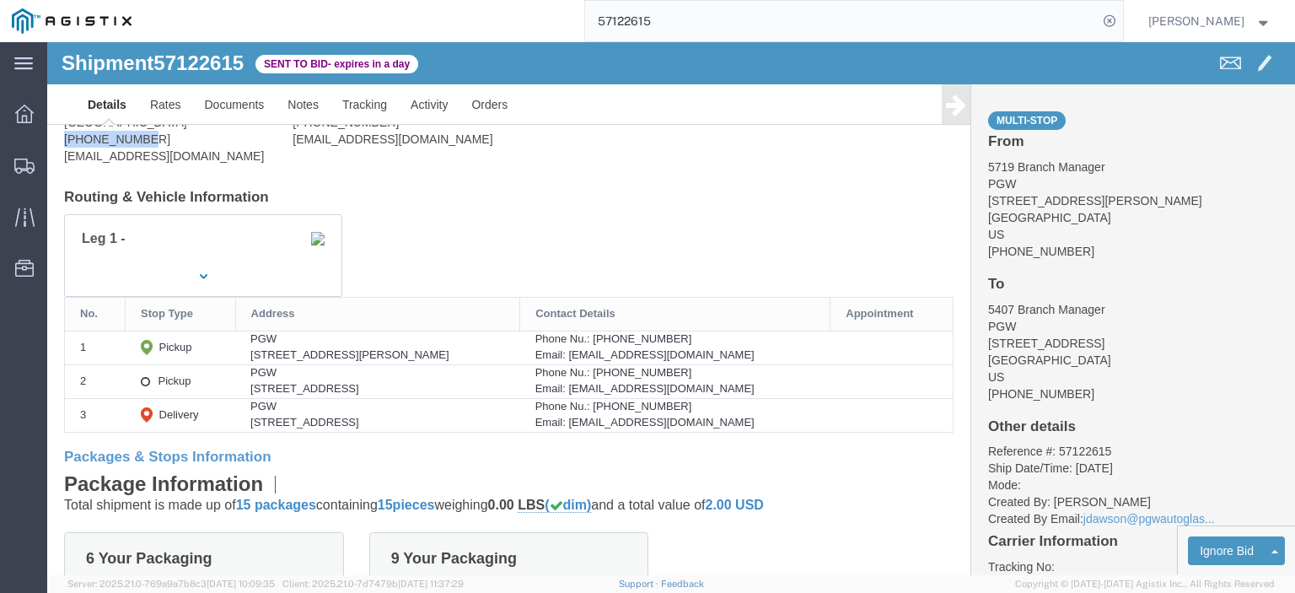
drag, startPoint x: 315, startPoint y: 345, endPoint x: 192, endPoint y: 349, distance: 123.2
click td "PGW [STREET_ADDRESS]"
click div "PGW"
drag, startPoint x: 420, startPoint y: 346, endPoint x: 320, endPoint y: 347, distance: 100.3
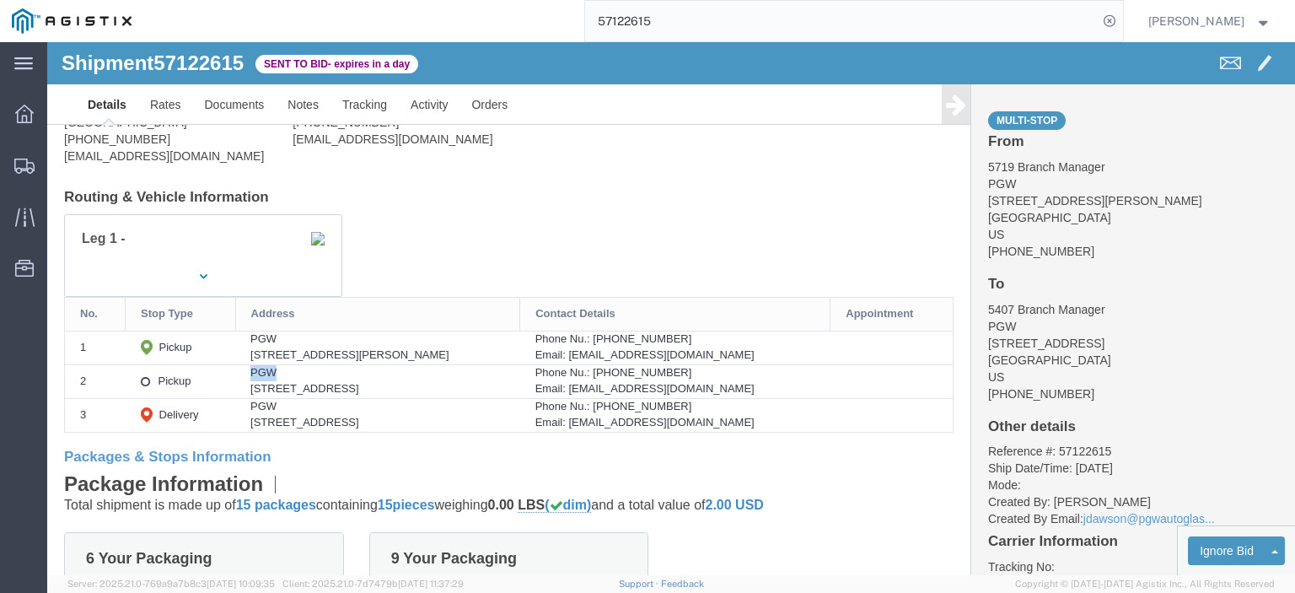
click div "[STREET_ADDRESS]"
drag, startPoint x: 738, startPoint y: 348, endPoint x: 570, endPoint y: 355, distance: 167.9
click td "Phone Nu.: [PHONE_NUMBER] Email: [EMAIL_ADDRESS][DOMAIN_NAME]"
drag, startPoint x: 671, startPoint y: 328, endPoint x: 593, endPoint y: 330, distance: 77.6
click div "Phone Nu.: [PHONE_NUMBER]"
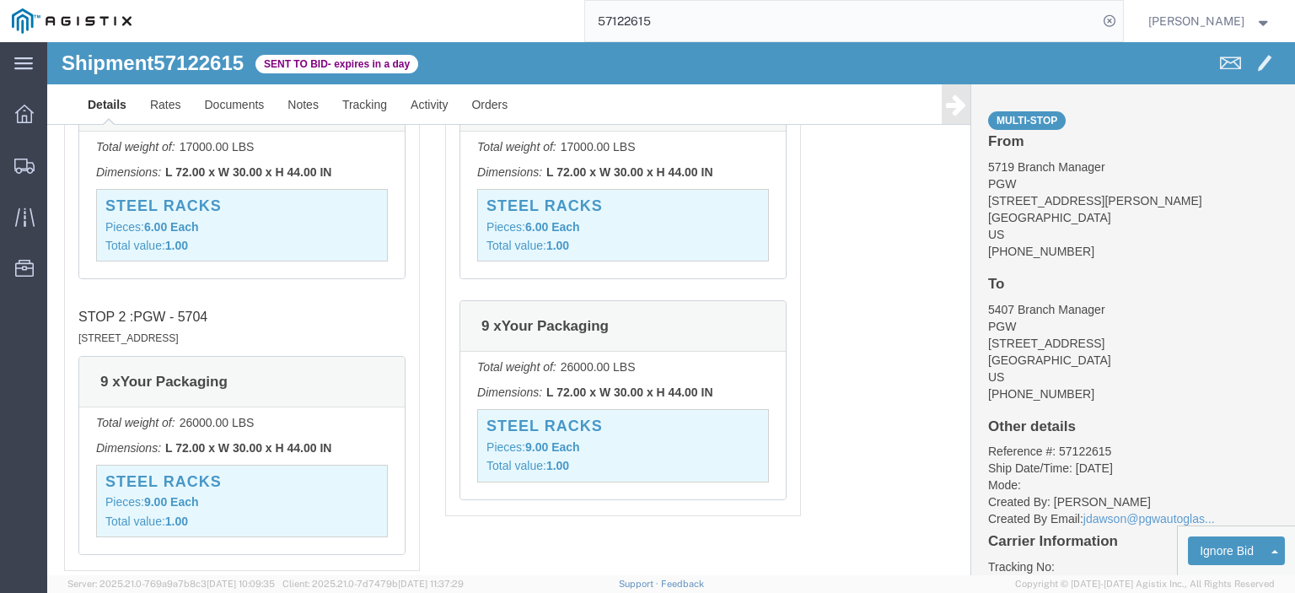
scroll to position [1349, 0]
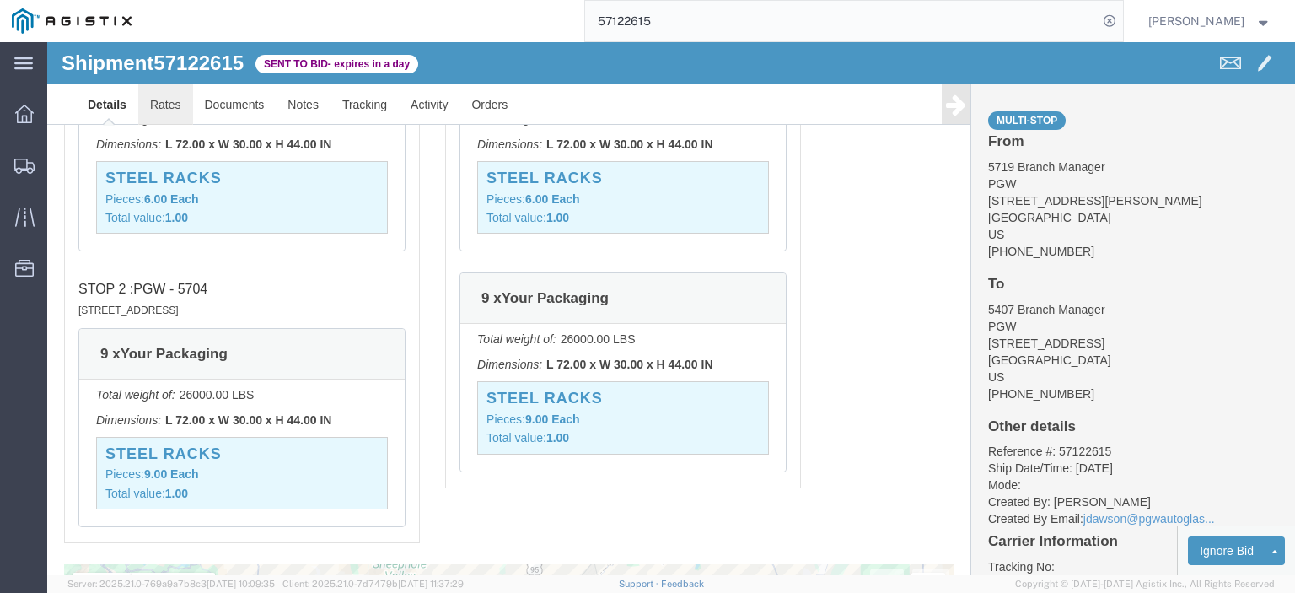
click link "Rates"
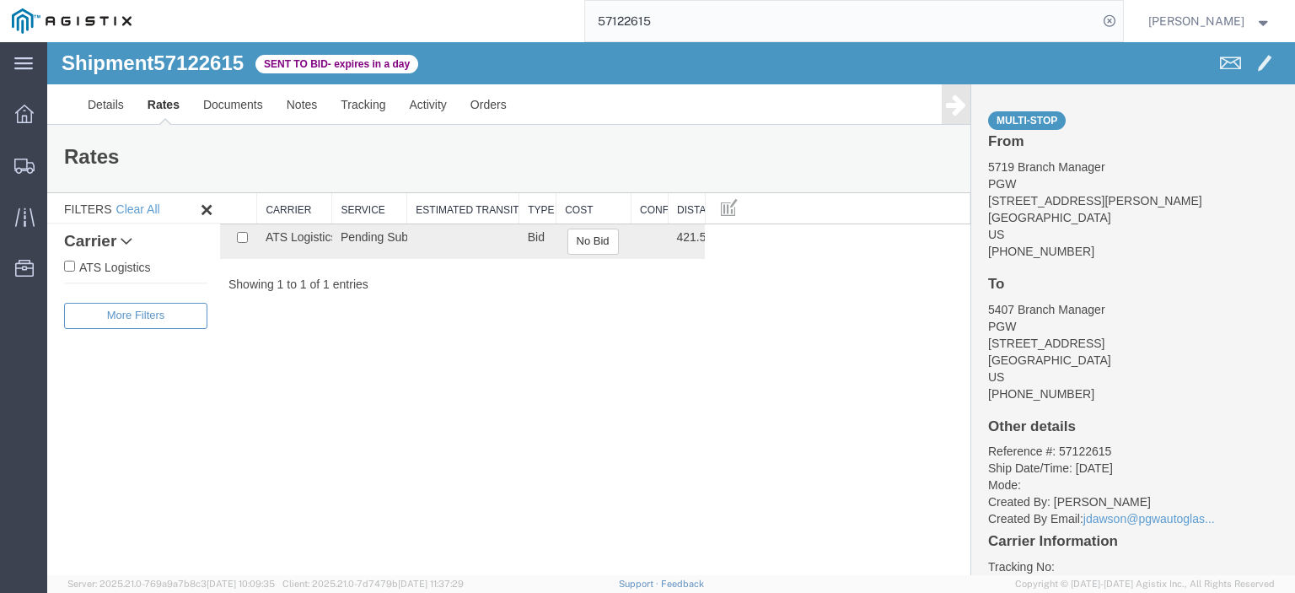
click at [713, 25] on input "57122615" at bounding box center [841, 21] width 513 height 40
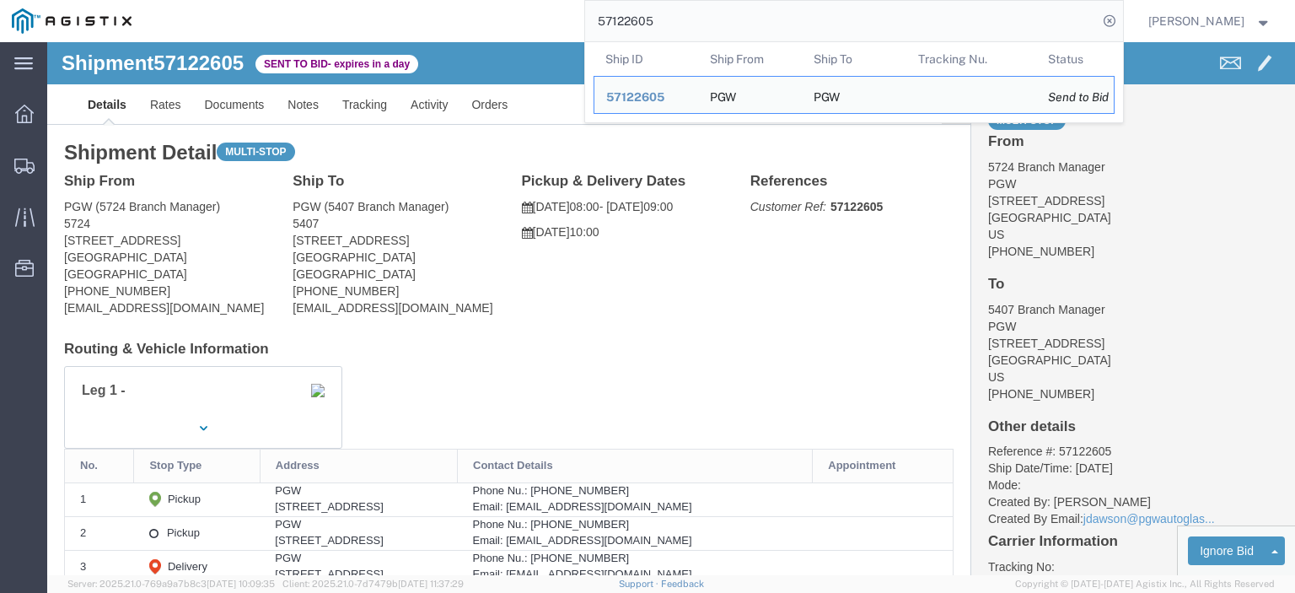
drag, startPoint x: 137, startPoint y: 194, endPoint x: 6, endPoint y: 193, distance: 130.7
click div "Ship From PGW (5724 Branch Manager) [STREET_ADDRESS] [PHONE_NUMBER] [EMAIL_ADDR…"
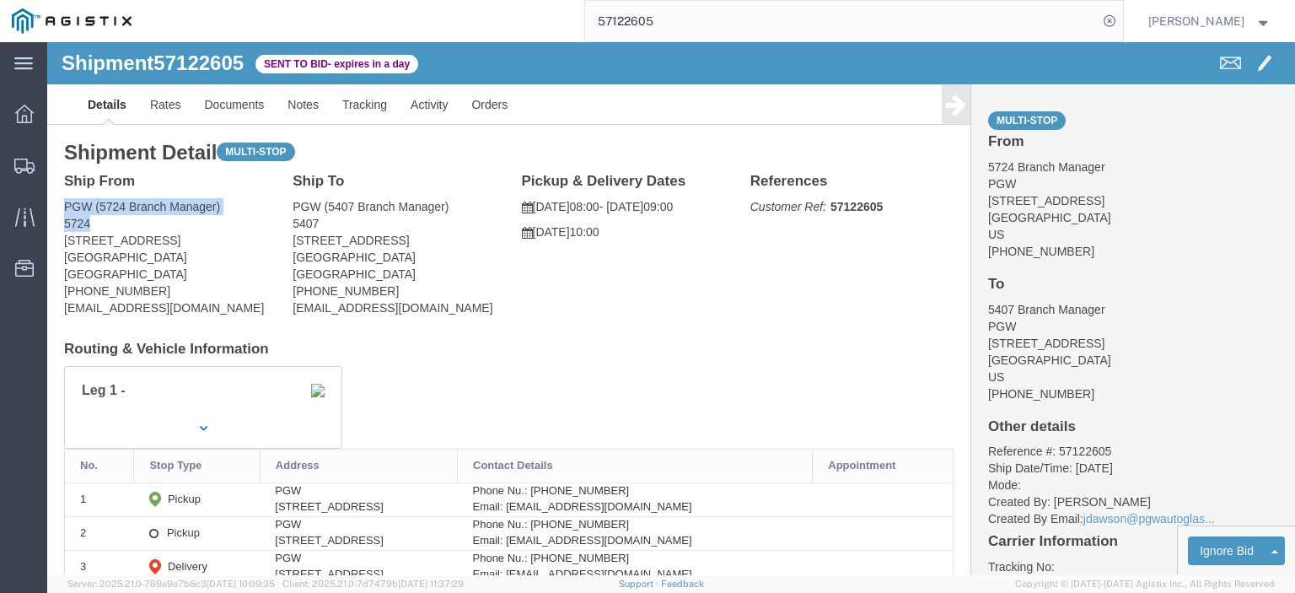
drag, startPoint x: 47, startPoint y: 180, endPoint x: 16, endPoint y: 169, distance: 33.1
click div "Ship From PGW (5724 Branch Manager) [STREET_ADDRESS] [PHONE_NUMBER] [EMAIL_ADDR…"
drag, startPoint x: 128, startPoint y: 214, endPoint x: 10, endPoint y: 216, distance: 118.0
click div "Ship From PGW (5724 Branch Manager) [STREET_ADDRESS] [PHONE_NUMBER] [EMAIL_ADDR…"
drag, startPoint x: 189, startPoint y: 269, endPoint x: 11, endPoint y: 270, distance: 177.9
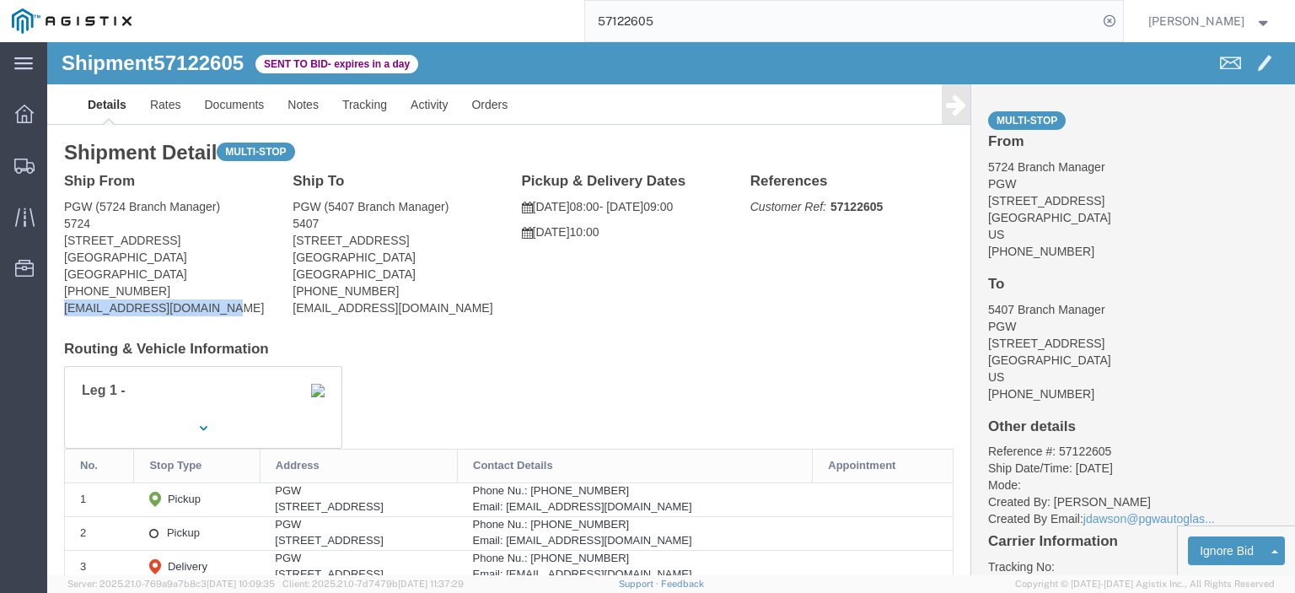
click div "Ship From PGW (5724 Branch Manager) [STREET_ADDRESS] [PHONE_NUMBER] [EMAIL_ADDR…"
drag, startPoint x: 96, startPoint y: 252, endPoint x: 10, endPoint y: 252, distance: 86.0
click div "Ship From PGW (5724 Branch Manager) [STREET_ADDRESS] [PHONE_NUMBER] [EMAIL_ADDR…"
click span "57122605"
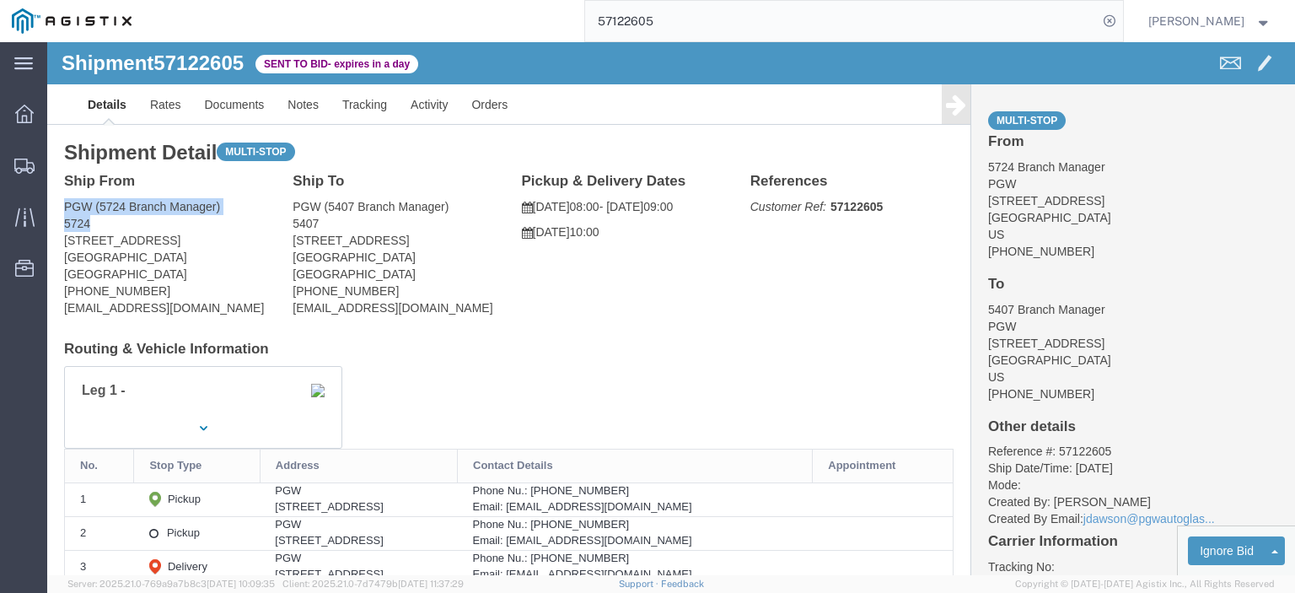
drag, startPoint x: 54, startPoint y: 178, endPoint x: 2, endPoint y: 164, distance: 54.2
click div "Shipment Detail Multi-stop Ship From PGW (5724 Branch Manager) [STREET_ADDRESS]…"
drag, startPoint x: 134, startPoint y: 196, endPoint x: -3, endPoint y: 208, distance: 137.9
click html "Shipment 57122605 Sent to Bid - expires in a day Details Rates Documents Notes …"
click address "PGW (5724 Branch Manager) 5724 [STREET_ADDRESS] [PHONE_NUMBER] [EMAIL_ADDRESS][…"
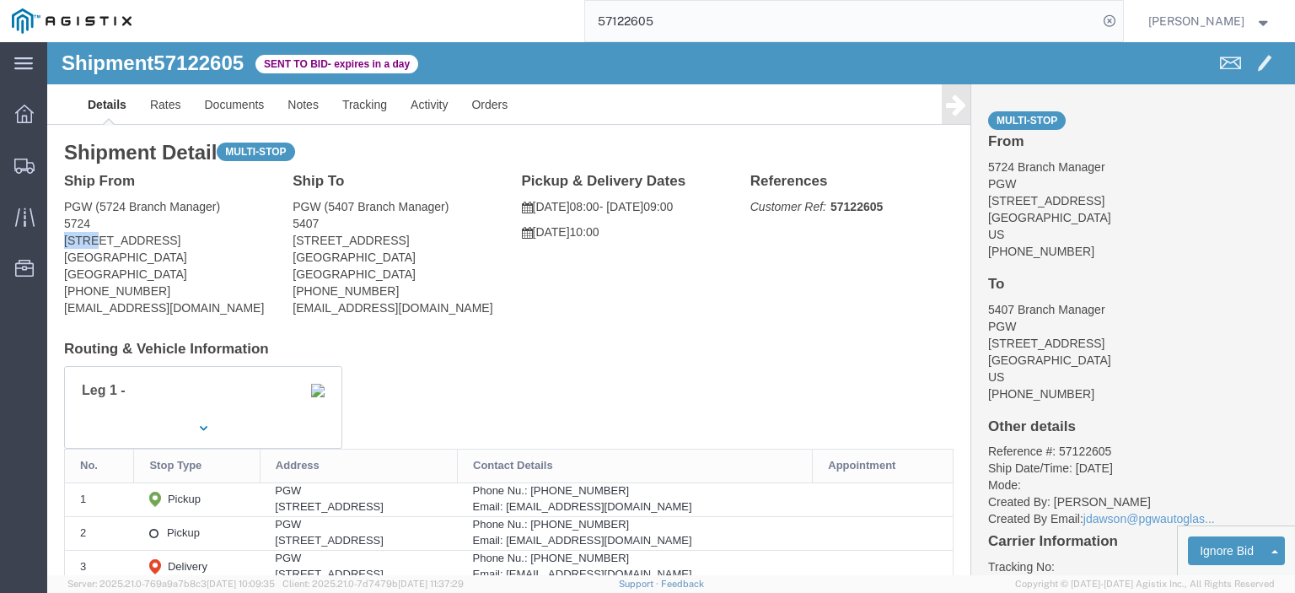
click address "PGW (5724 Branch Manager) 5724 [STREET_ADDRESS] [PHONE_NUMBER] [EMAIL_ADDRESS][…"
drag, startPoint x: 132, startPoint y: 214, endPoint x: 30, endPoint y: 217, distance: 102.1
click address "PGW (5724 Branch Manager) 5724 [STREET_ADDRESS] [PHONE_NUMBER] [EMAIL_ADDRESS][…"
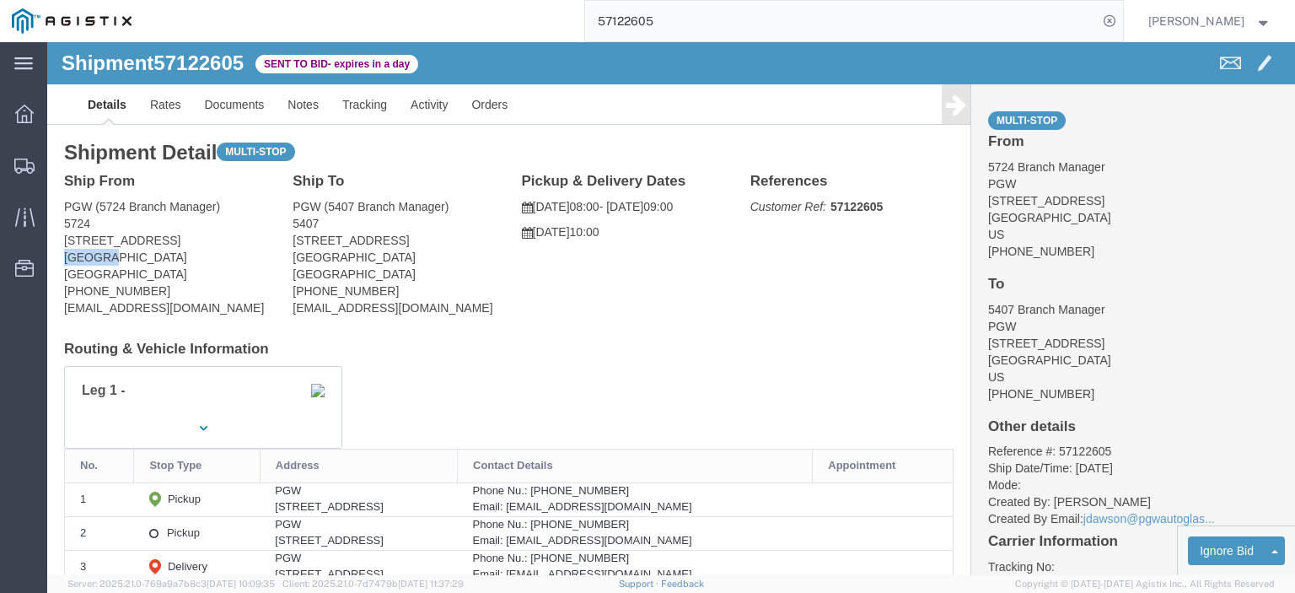
click address "PGW (5724 Branch Manager) 5724 [STREET_ADDRESS] [PHONE_NUMBER] [EMAIL_ADDRESS][…"
drag, startPoint x: 88, startPoint y: 250, endPoint x: 32, endPoint y: 250, distance: 55.6
click div "Ship From PGW (5724 Branch Manager) [STREET_ADDRESS] [PHONE_NUMBER] [EMAIL_ADDR…"
drag, startPoint x: 200, startPoint y: 267, endPoint x: -18, endPoint y: 264, distance: 217.5
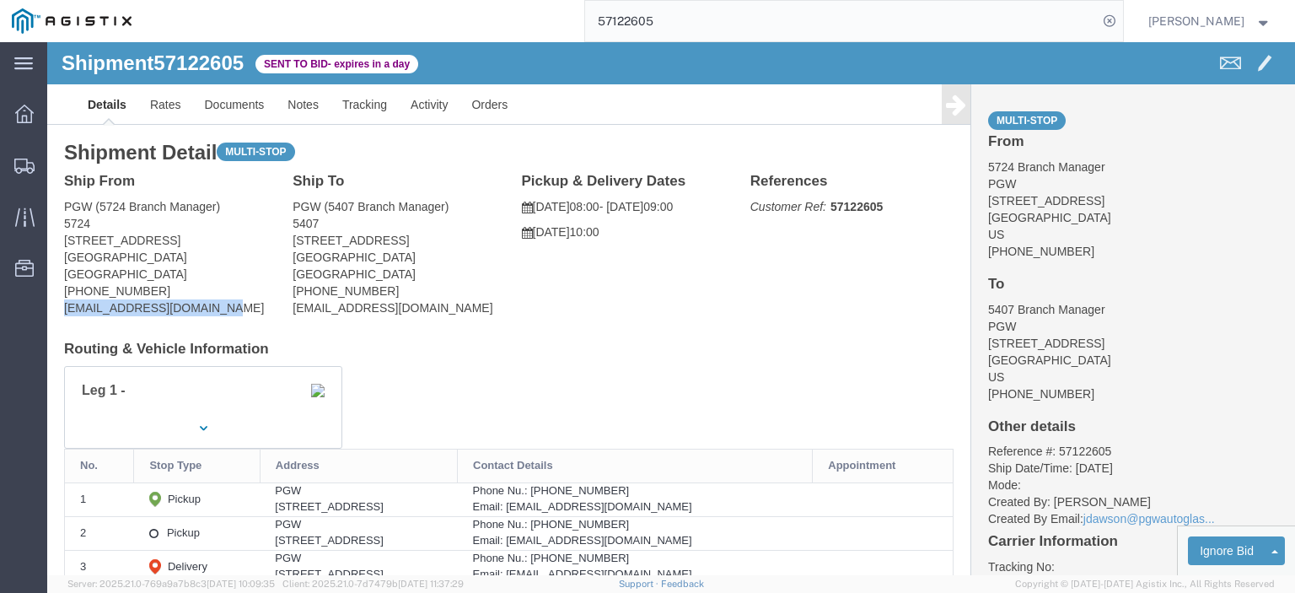
click html "Shipment 57122605 Sent to Bid - expires in a day Details Rates Documents Notes …"
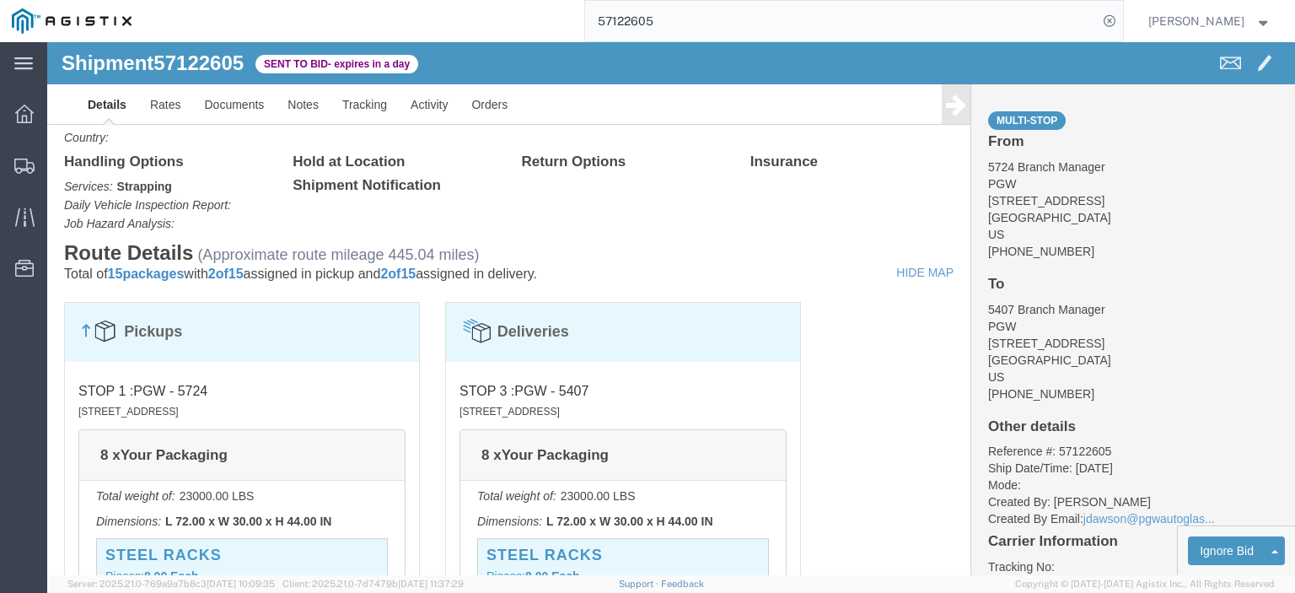
scroll to position [337, 0]
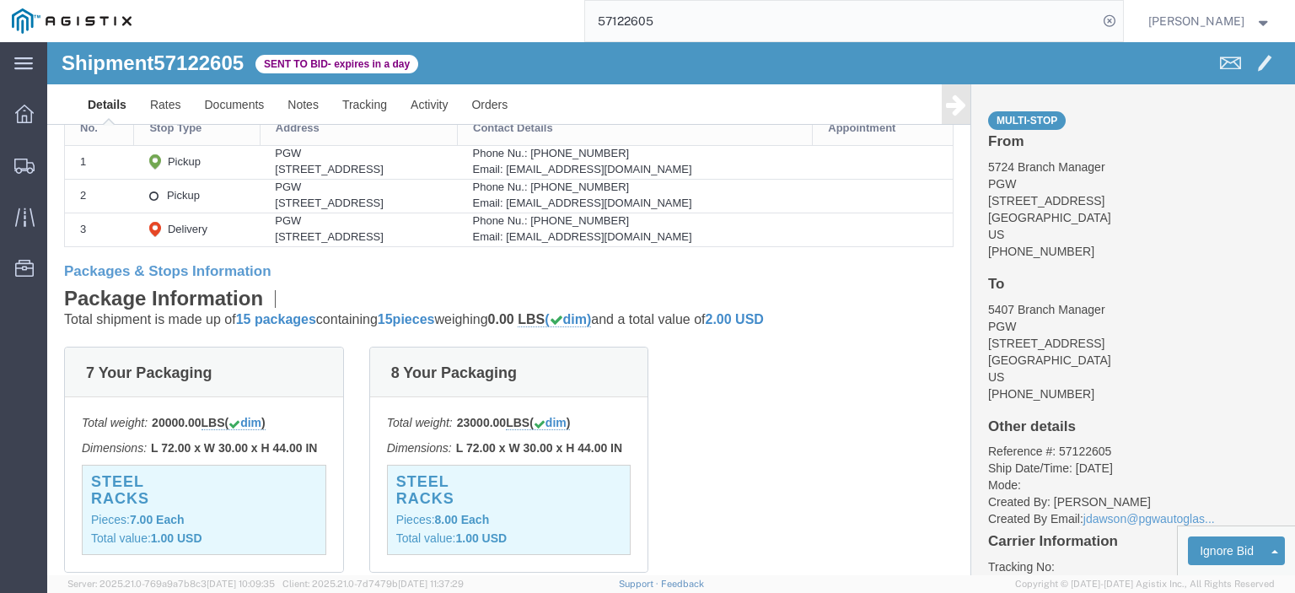
drag, startPoint x: 274, startPoint y: 160, endPoint x: 192, endPoint y: 165, distance: 81.9
click td "PGW [STREET_ADDRESS]"
drag, startPoint x: 724, startPoint y: 160, endPoint x: 620, endPoint y: 169, distance: 104.0
click div "Email: [EMAIL_ADDRESS][DOMAIN_NAME]"
click at [707, 13] on input "57122605" at bounding box center [841, 21] width 513 height 40
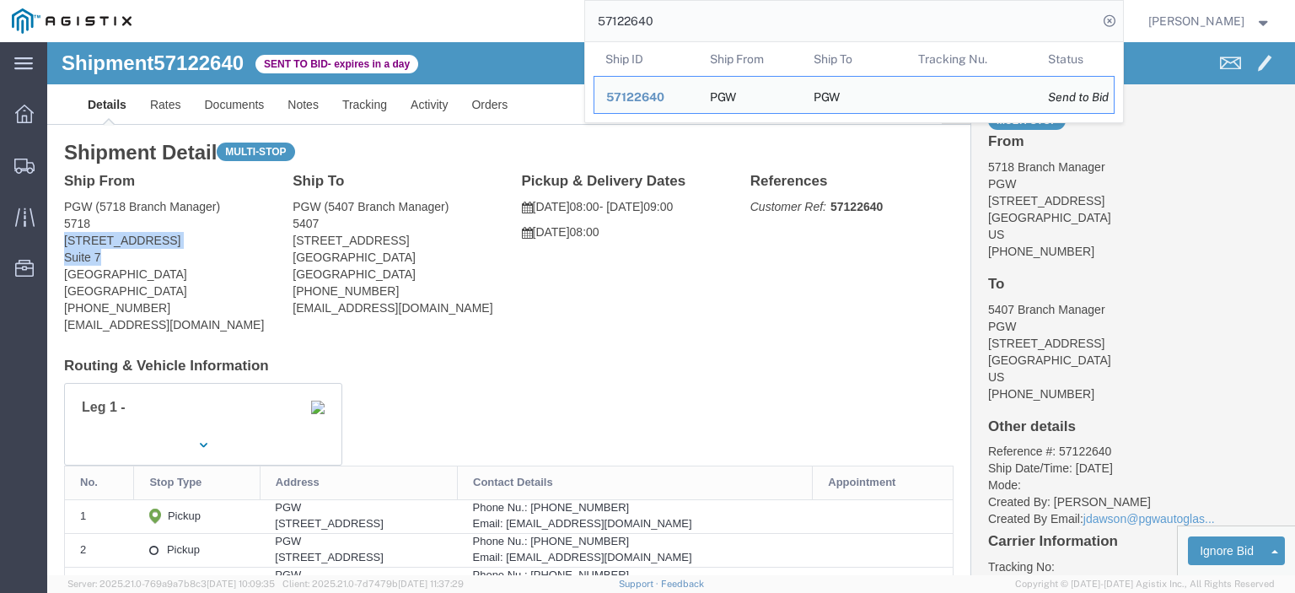
drag, startPoint x: 52, startPoint y: 215, endPoint x: 10, endPoint y: 199, distance: 45.1
click div "Ship From PGW (5718 Branch Manager) [GEOGRAPHIC_DATA][STREET_ADDRESS] [PHONE_NU…"
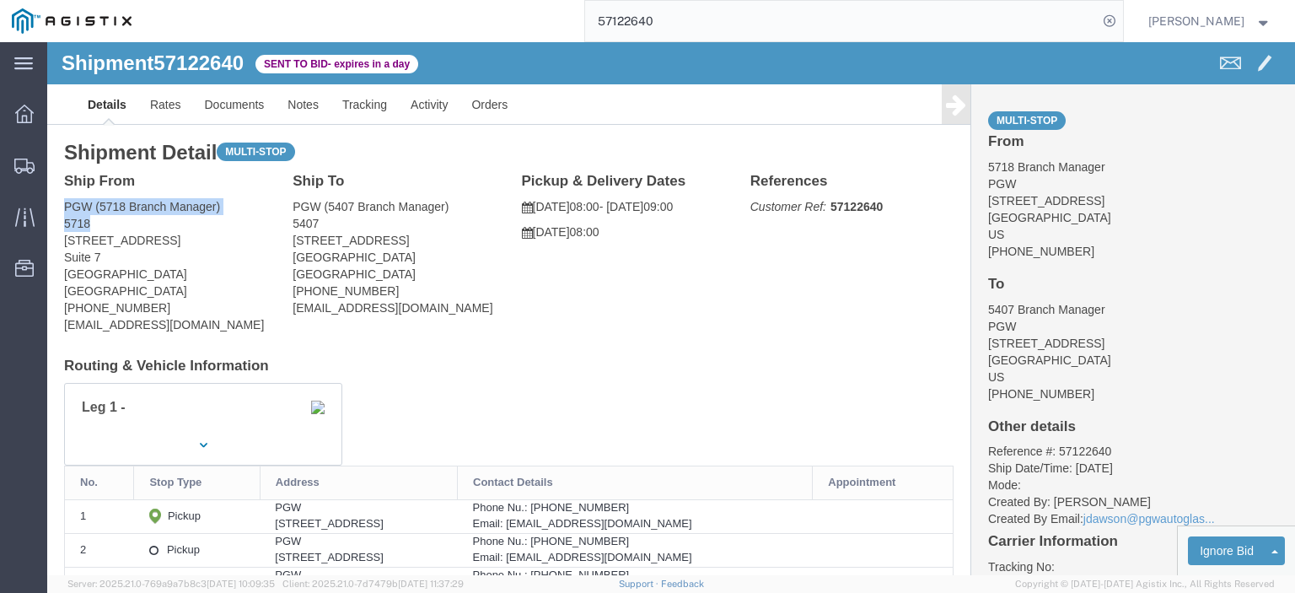
drag, startPoint x: 51, startPoint y: 185, endPoint x: 9, endPoint y: 166, distance: 45.3
click div "Ship From PGW (5718 Branch Manager) [GEOGRAPHIC_DATA][STREET_ADDRESS] [PHONE_NU…"
drag, startPoint x: 89, startPoint y: 228, endPoint x: 8, endPoint y: 236, distance: 82.1
click div "Ship From PGW (5718 Branch Manager) [GEOGRAPHIC_DATA][STREET_ADDRESS] [PHONE_NU…"
drag, startPoint x: 193, startPoint y: 290, endPoint x: -4, endPoint y: 287, distance: 197.3
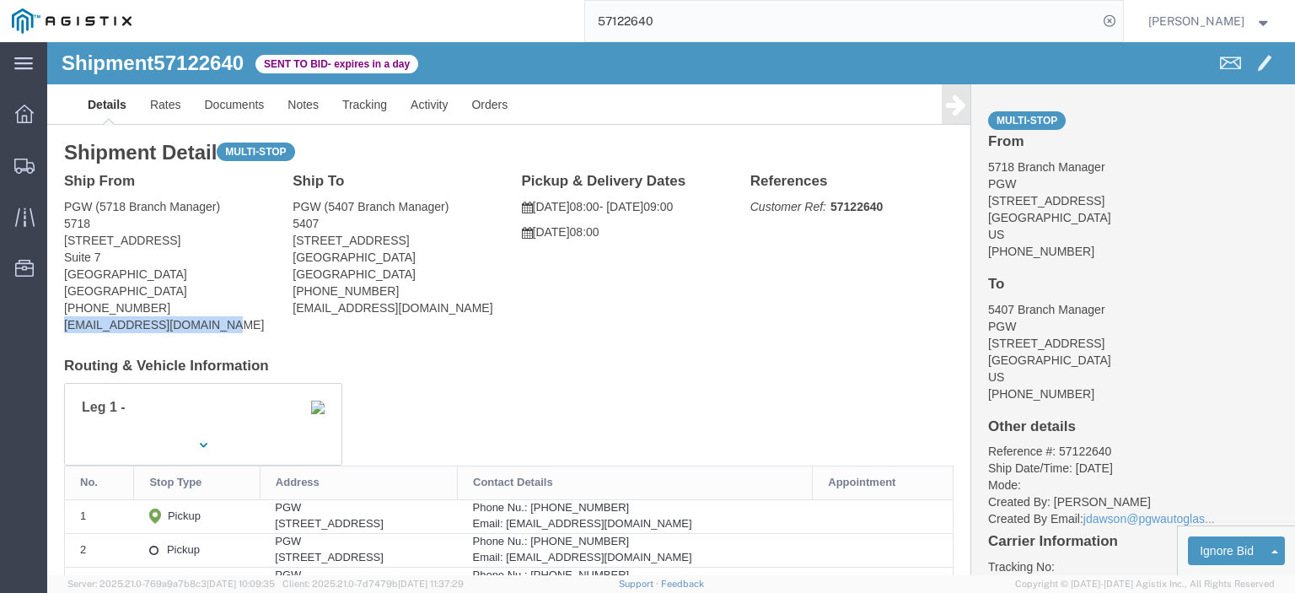
click html "Shipment 57122640 Sent to Bid - expires in a day Details Rates Documents Notes …"
drag, startPoint x: 100, startPoint y: 259, endPoint x: 2, endPoint y: 262, distance: 98.7
click div "Shipment Detail Multi-stop Ship From PGW (5718 Branch Manager) [GEOGRAPHIC_DATA…"
click span "57122640"
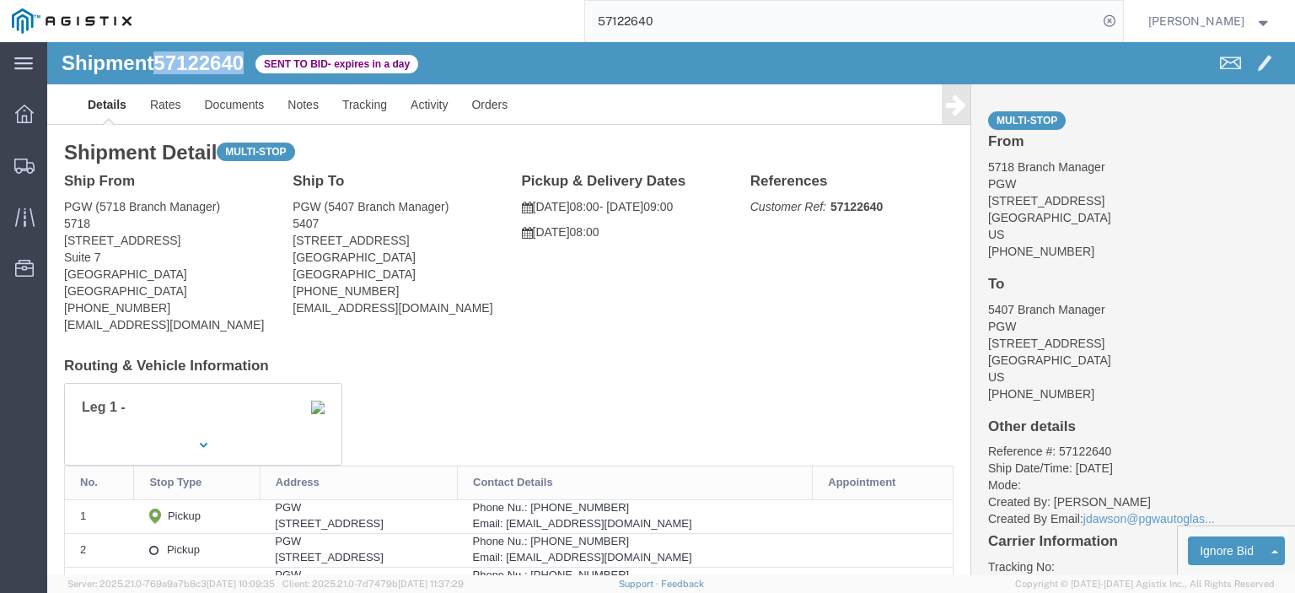
drag, startPoint x: 155, startPoint y: 22, endPoint x: 212, endPoint y: 31, distance: 58.1
click div "Shipment 57122640 Sent to Bid - expires in a day"
click span "57122640"
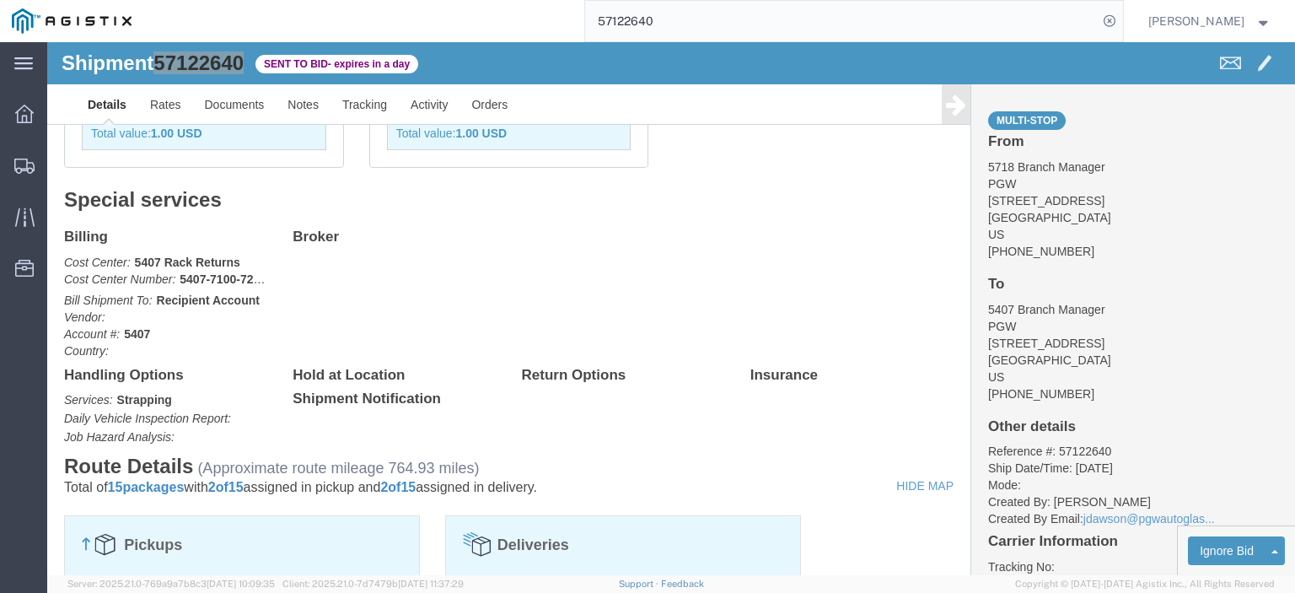
scroll to position [253, 0]
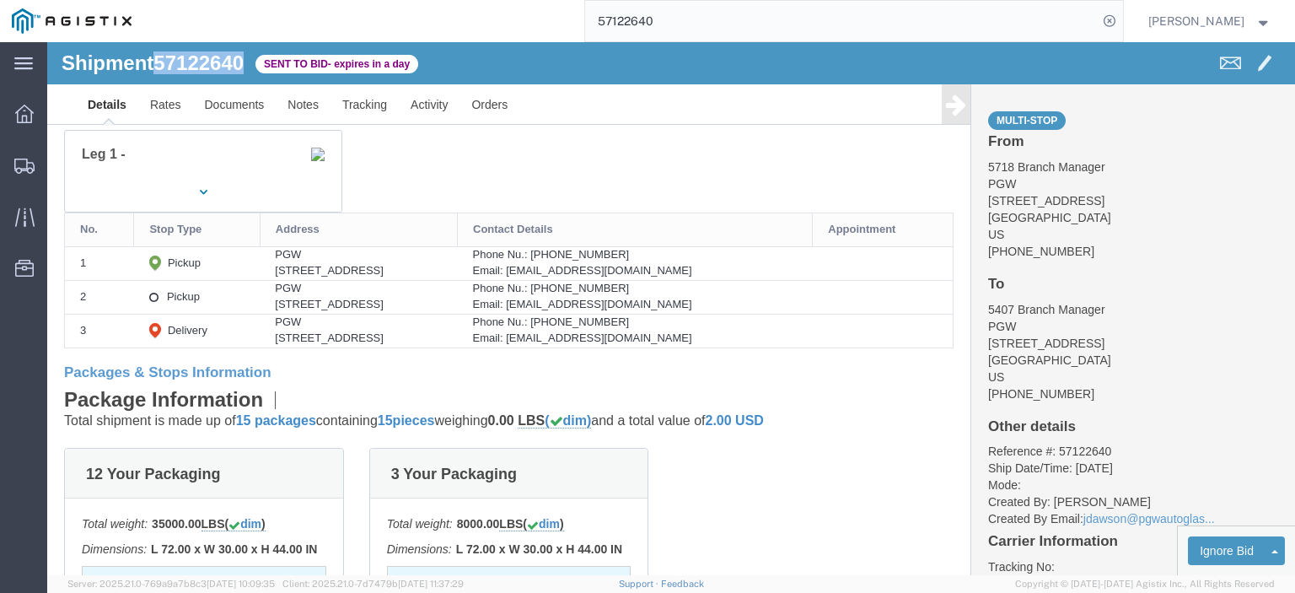
drag, startPoint x: 294, startPoint y: 262, endPoint x: 197, endPoint y: 267, distance: 97.1
click td "PGW [STREET_ADDRESS]"
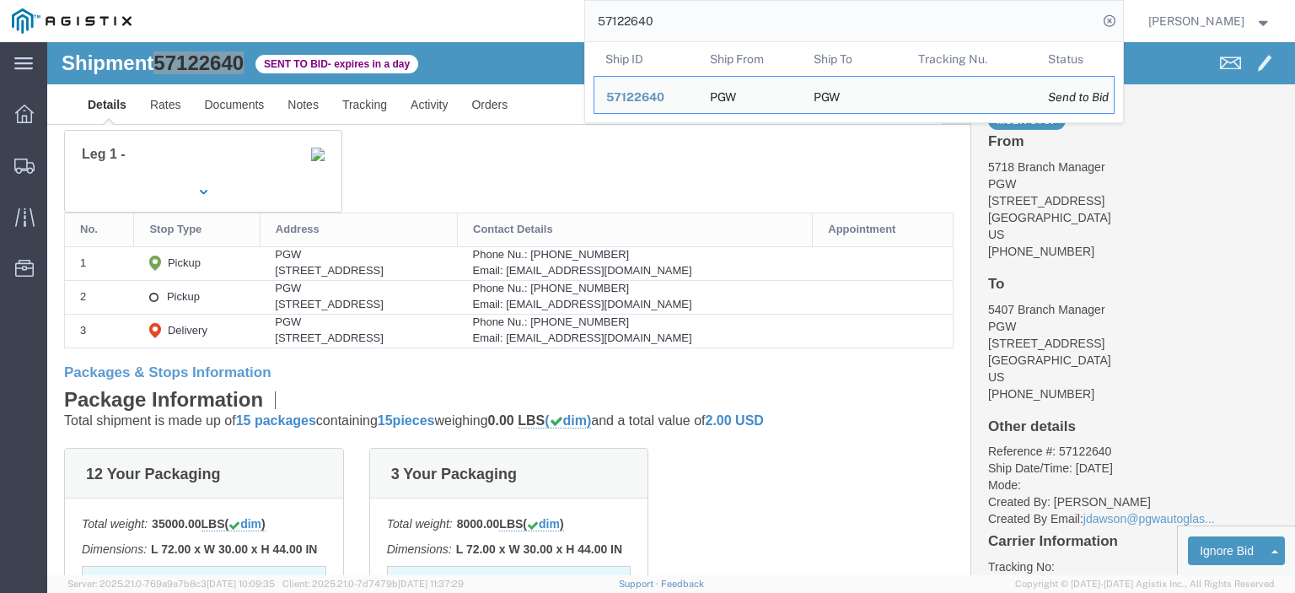
drag, startPoint x: 717, startPoint y: 21, endPoint x: 368, endPoint y: 5, distance: 350.2
click at [410, 16] on div "57122640 Ship ID Ship From Ship To Tracking Nu. Status Ship ID 57122640 Ship Fr…" at bounding box center [633, 21] width 980 height 42
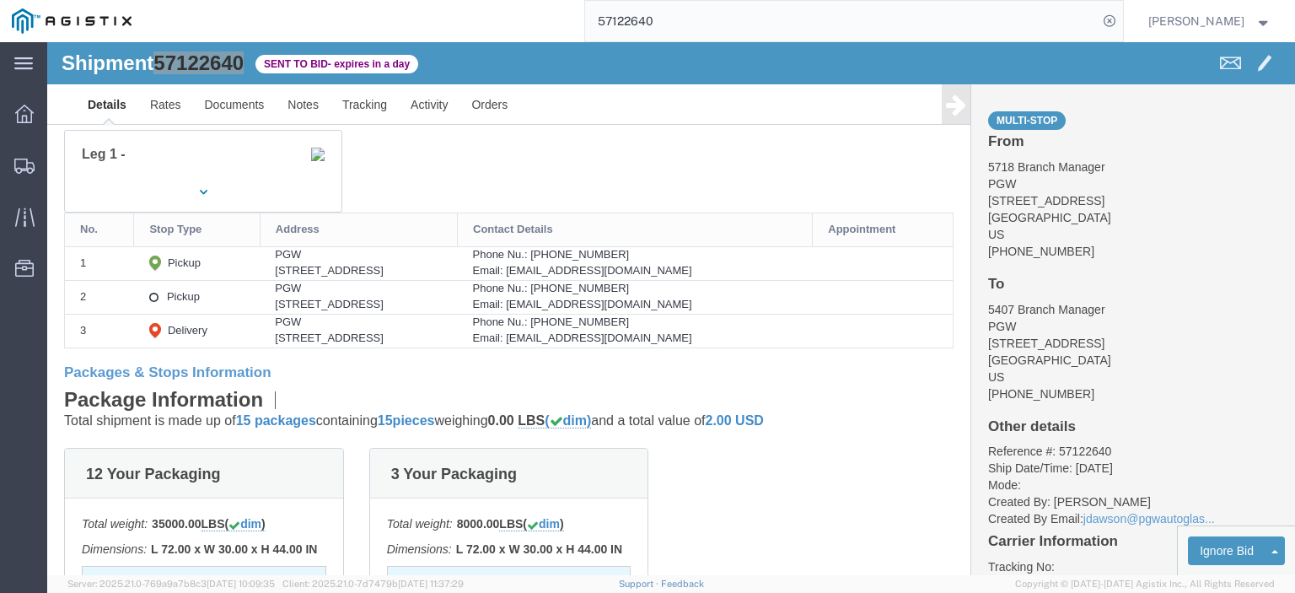
paste input "52"
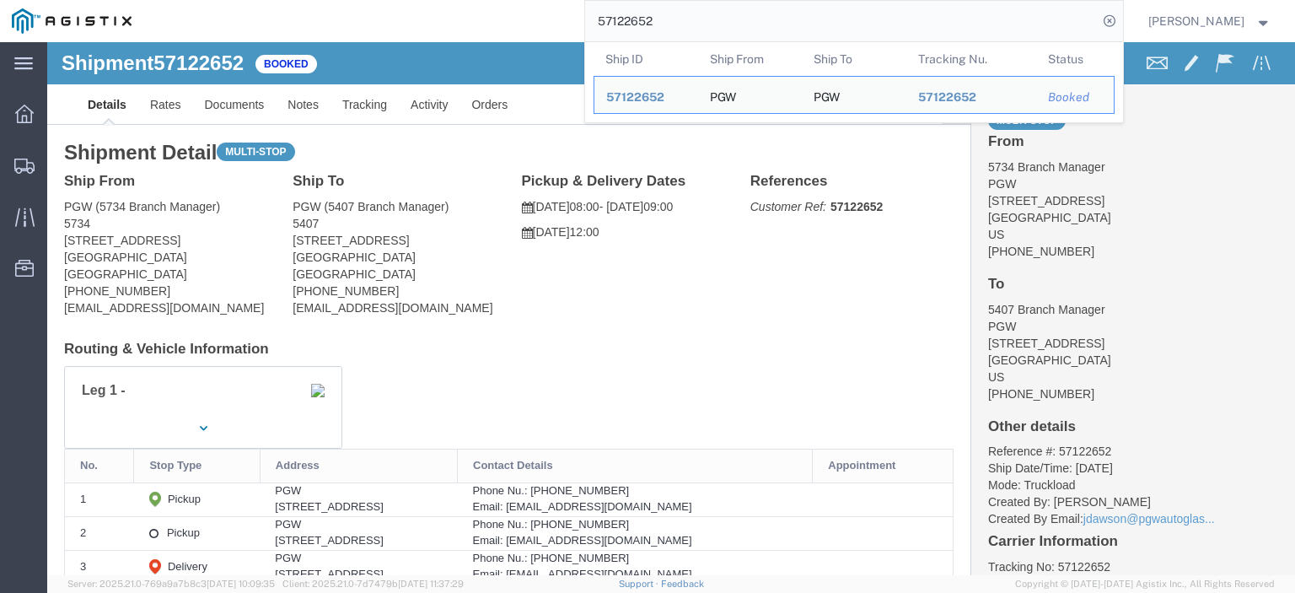
drag, startPoint x: 142, startPoint y: 196, endPoint x: 11, endPoint y: 199, distance: 130.7
click div "Ship From PGW (5734 Branch Manager) [STREET_ADDRESS] [PHONE_NUMBER] [EMAIL_ADDR…"
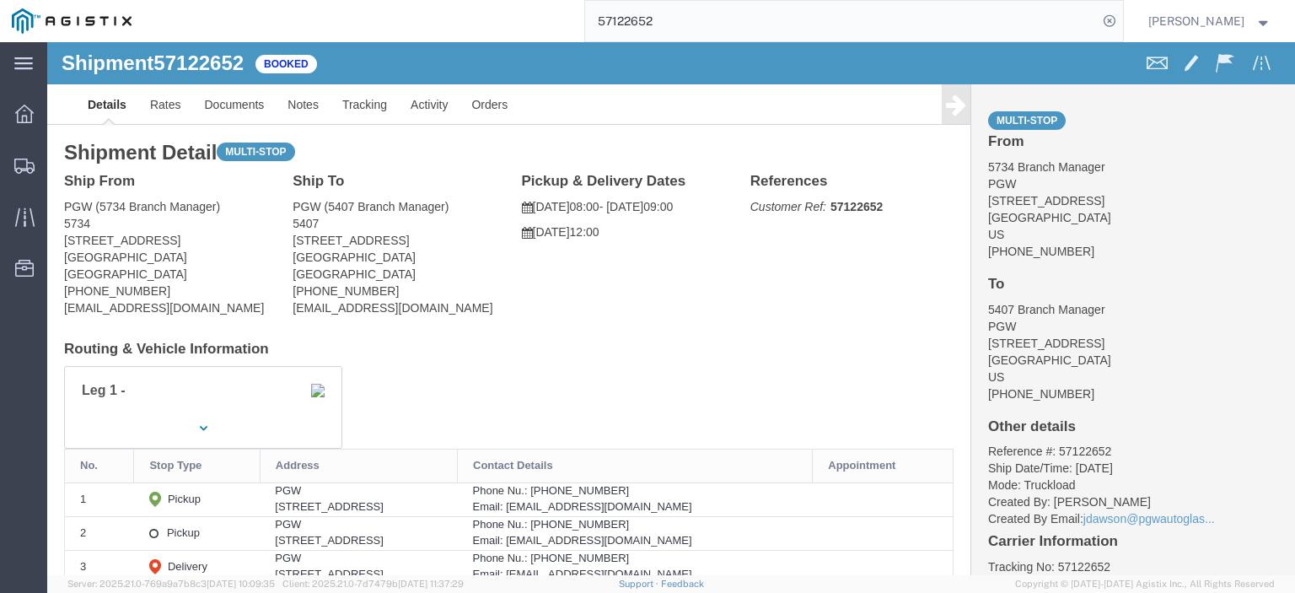
drag, startPoint x: 382, startPoint y: 200, endPoint x: 246, endPoint y: 203, distance: 135.8
click address "PGW (5407 Branch Manager) [STREET_ADDRESS] [PHONE_NUMBER] [EMAIL_ADDRESS][DOMAI…"
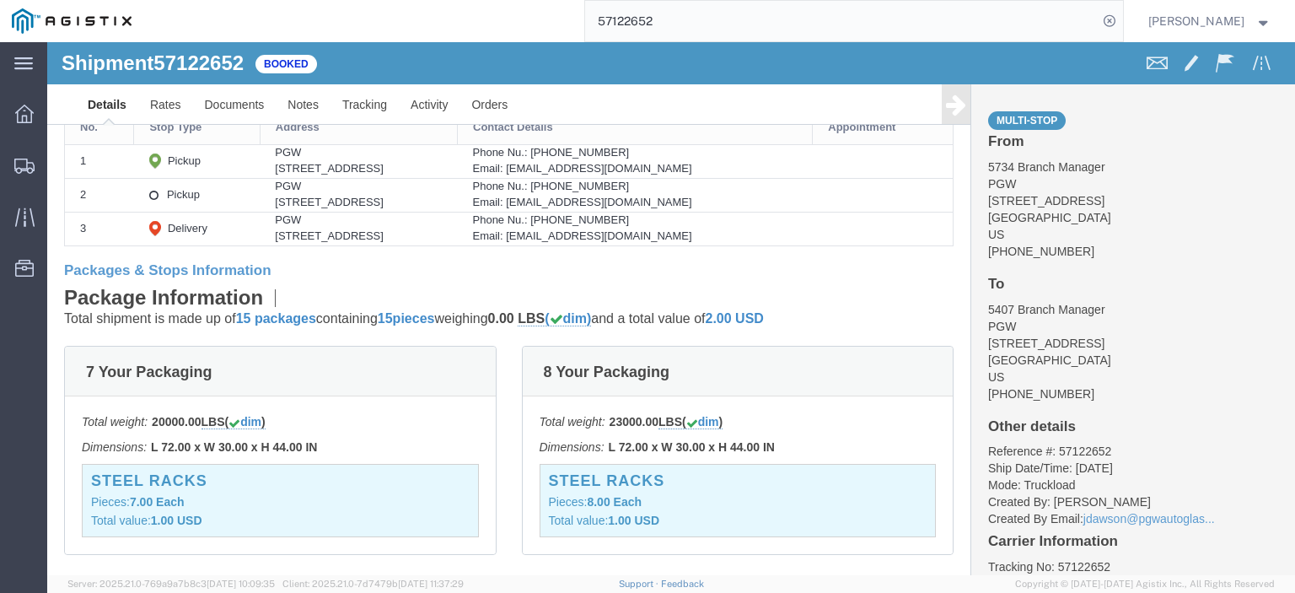
scroll to position [337, 0]
drag, startPoint x: 318, startPoint y: 161, endPoint x: 187, endPoint y: 156, distance: 130.8
click div "[STREET_ADDRESS]"
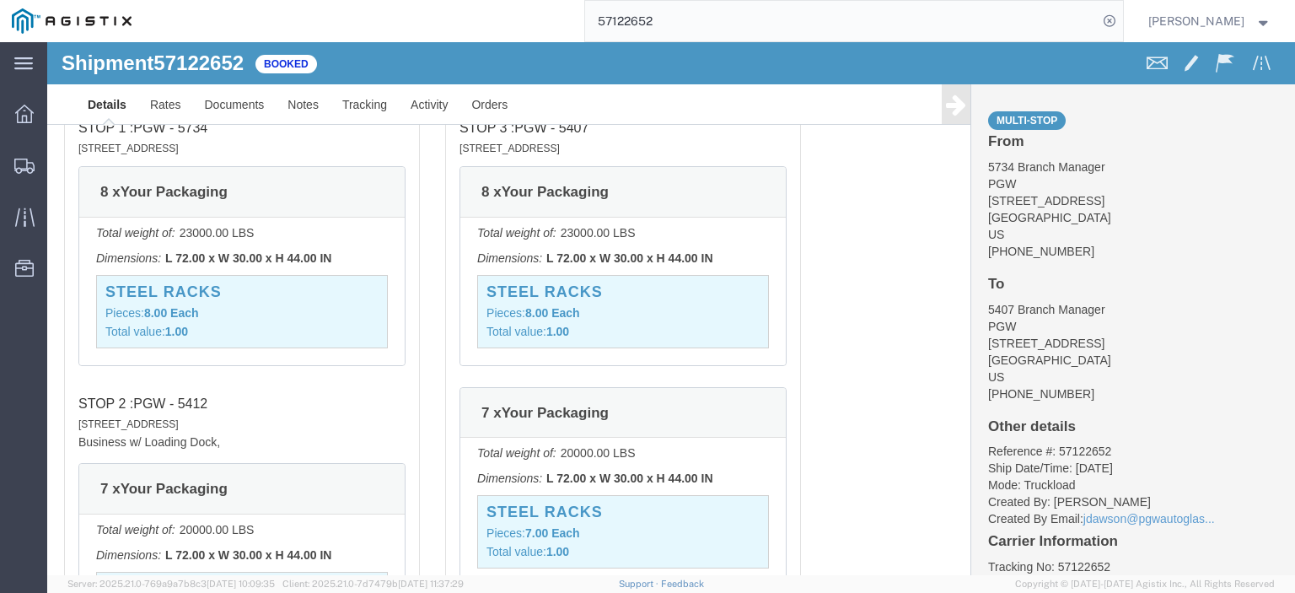
scroll to position [1231, 0]
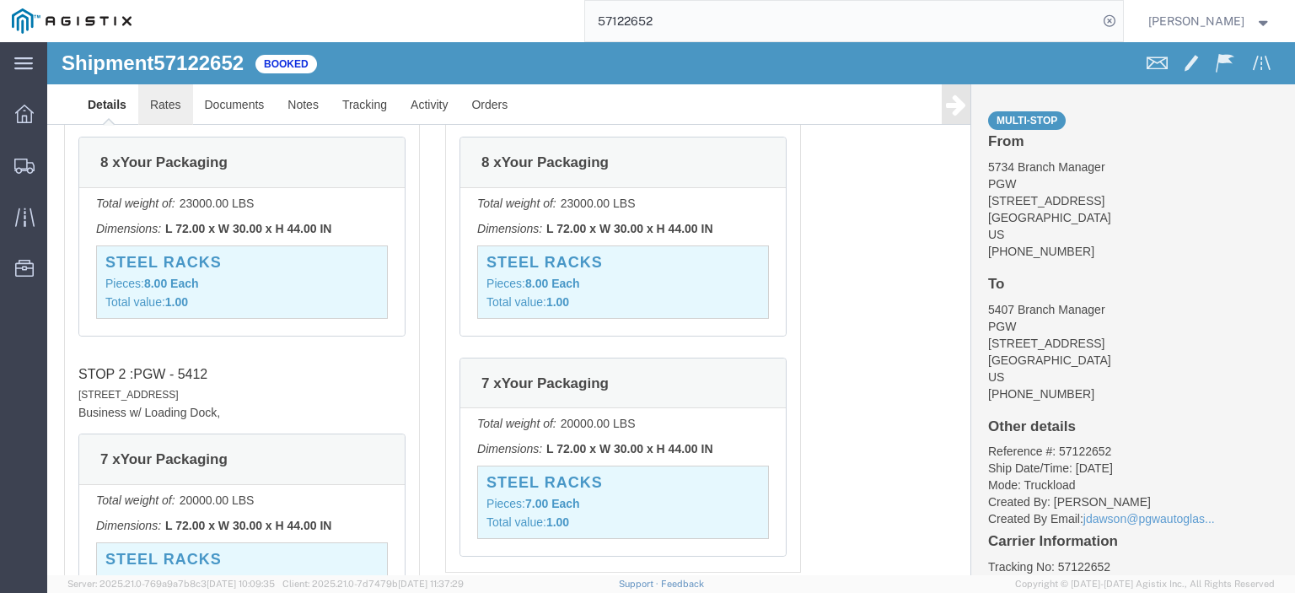
click link "Rates"
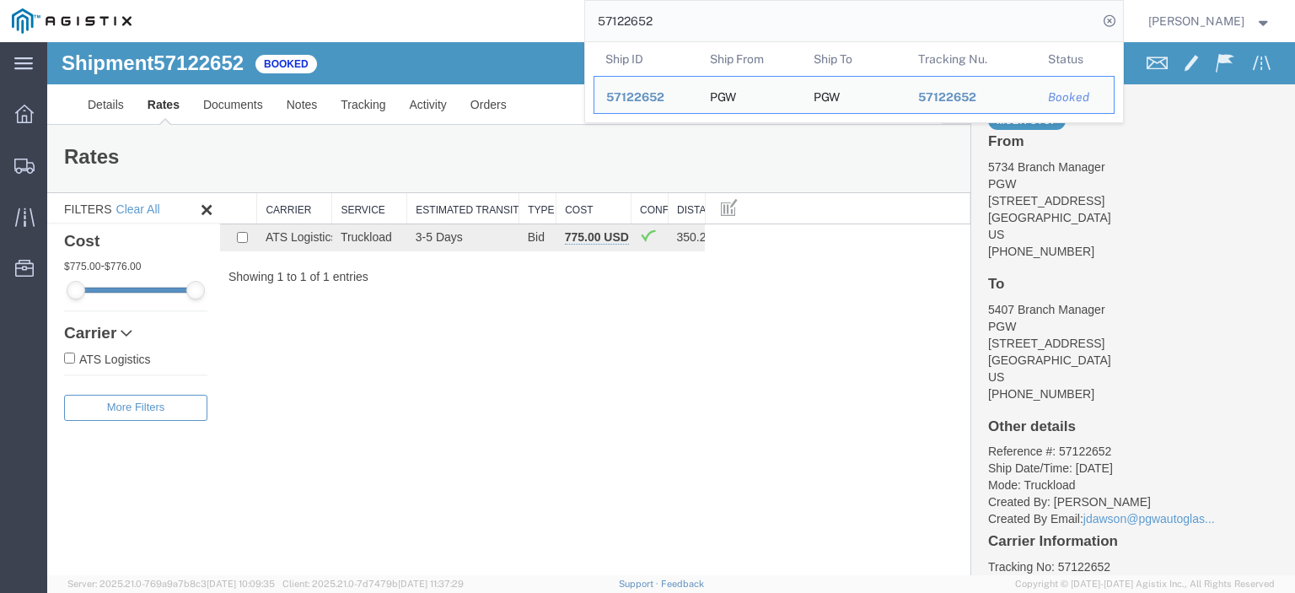
drag, startPoint x: 784, startPoint y: 13, endPoint x: 442, endPoint y: 13, distance: 342.3
click at [442, 13] on div "57122652 Ship ID Ship From Ship To Tracking Nu. Status Ship ID 57122652 Ship Fr…" at bounding box center [633, 21] width 980 height 42
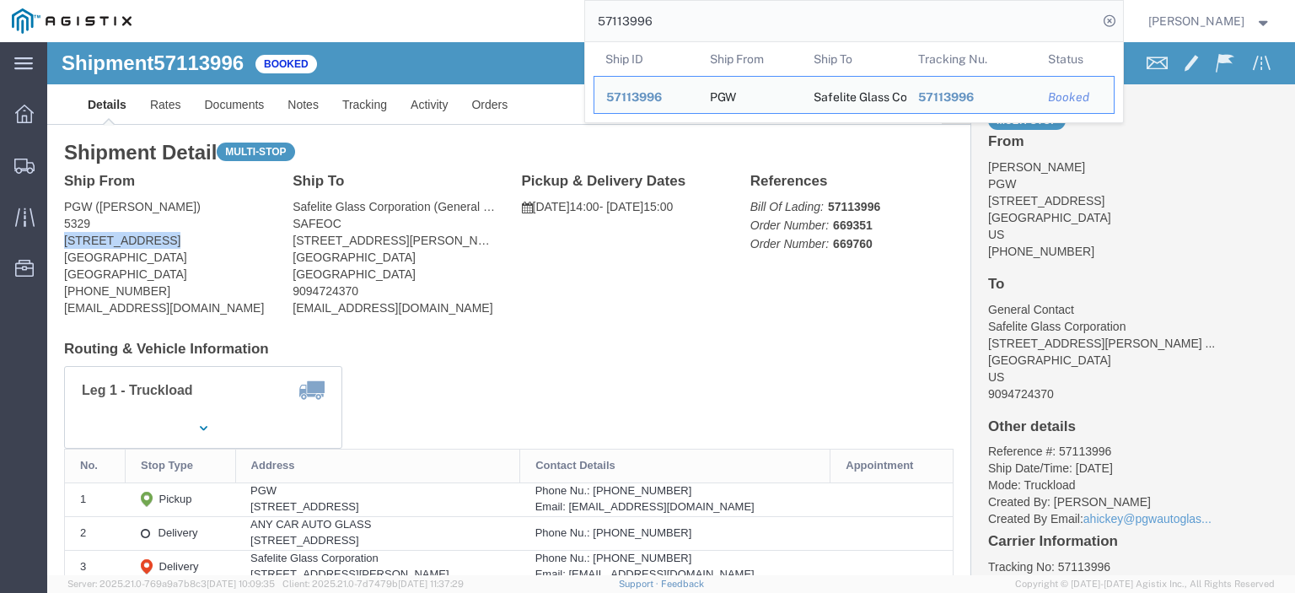
drag, startPoint x: 121, startPoint y: 192, endPoint x: 13, endPoint y: 197, distance: 107.2
click div "Ship From PGW ([PERSON_NAME]) [STREET_ADDRESS] [PHONE_NUMBER] [EMAIL_ADDRESS][D…"
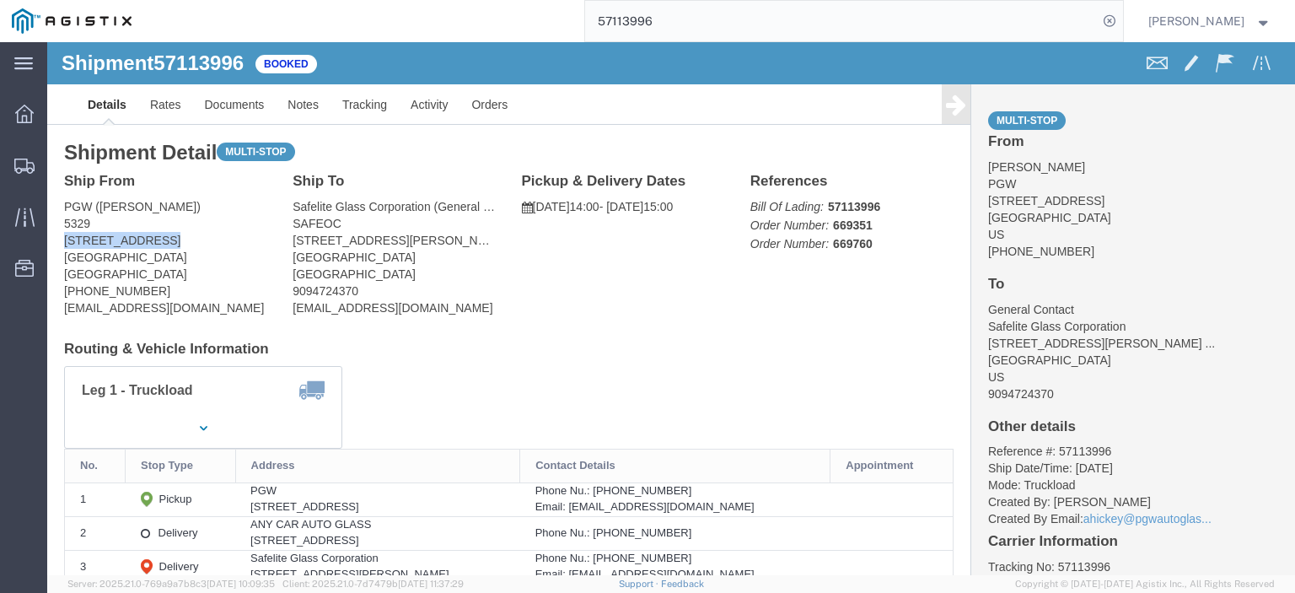
drag, startPoint x: 419, startPoint y: 196, endPoint x: 244, endPoint y: 201, distance: 174.6
click address "Safelite Glass Corporation (General Contact) SAFEOC [STREET_ADDRESS][PERSON_NAM…"
drag, startPoint x: 299, startPoint y: 181, endPoint x: 245, endPoint y: 169, distance: 55.2
click address "Safelite Glass Corporation (General Contact) SAFEOC [STREET_ADDRESS][PERSON_NAM…"
drag, startPoint x: 357, startPoint y: 213, endPoint x: 244, endPoint y: 218, distance: 113.1
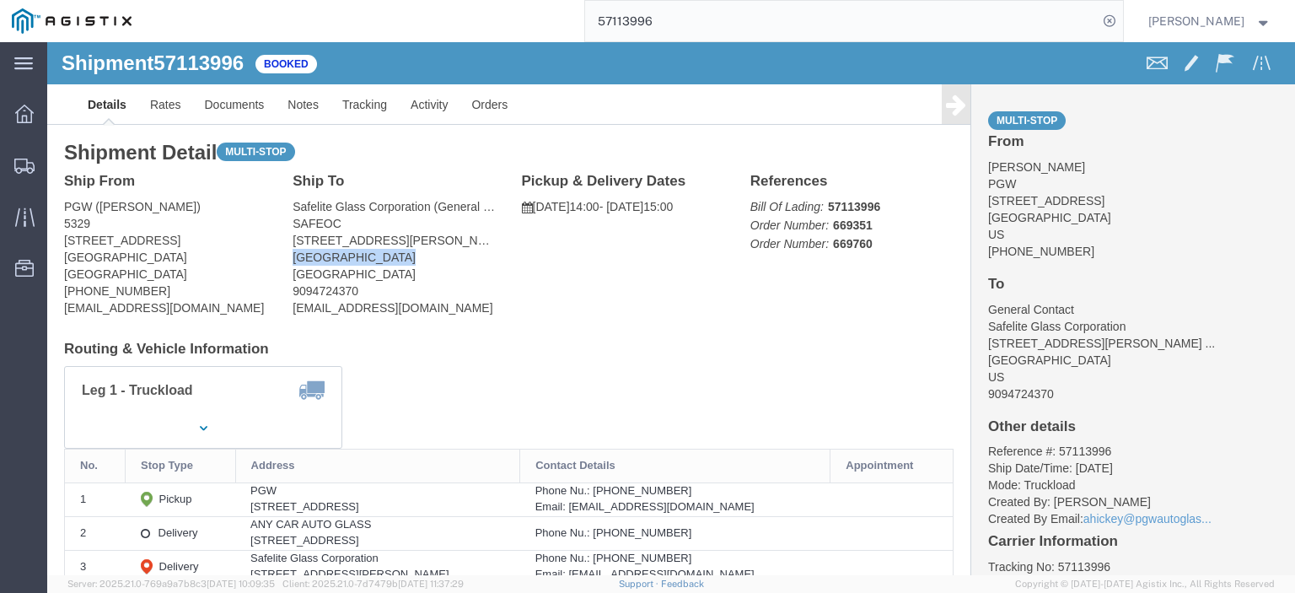
click address "Safelite Glass Corporation (General Contact) SAFEOC [STREET_ADDRESS][PERSON_NAM…"
drag, startPoint x: 403, startPoint y: 268, endPoint x: 235, endPoint y: 262, distance: 167.9
click div "Ship To Safelite Glass Corporation (General Contact) SAFEOC [STREET_ADDRESS][PE…"
drag, startPoint x: 307, startPoint y: 247, endPoint x: 244, endPoint y: 251, distance: 62.5
click address "Safelite Glass Corporation (General Contact) SAFEOC [STREET_ADDRESS][PERSON_NAM…"
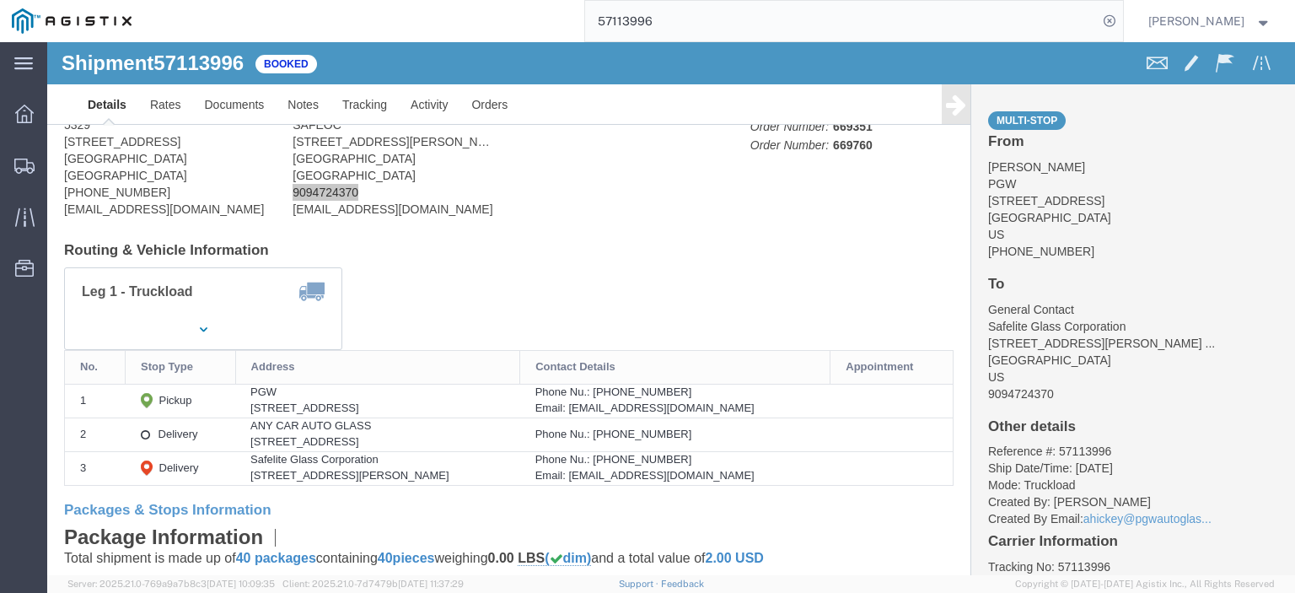
scroll to position [253, 0]
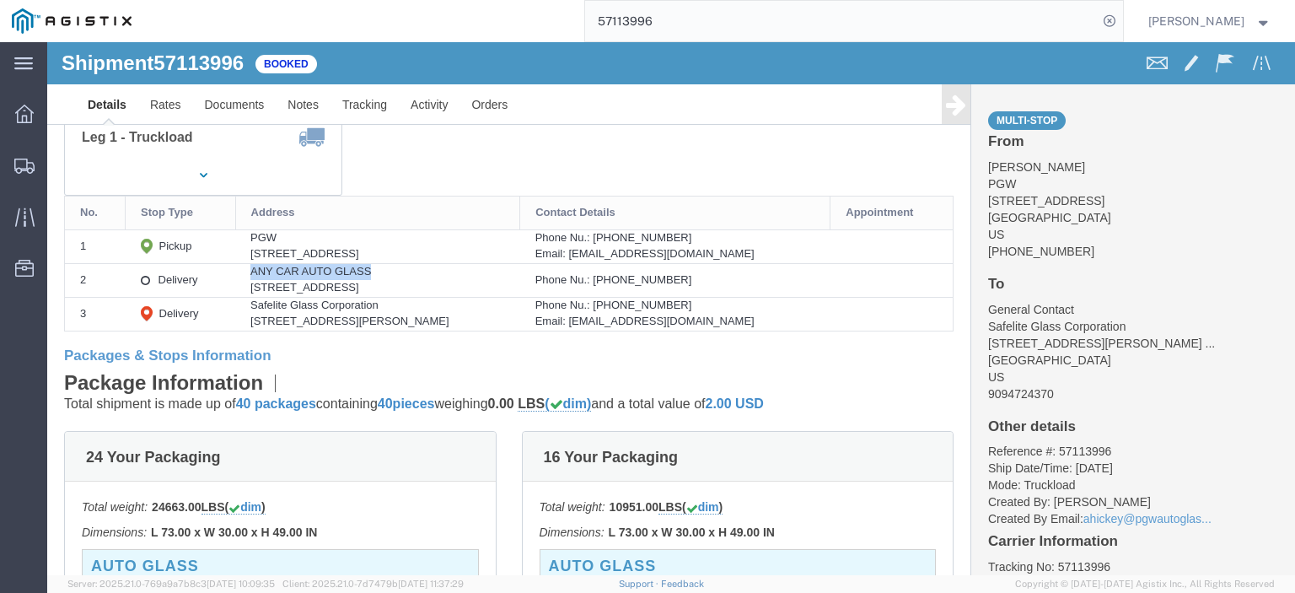
drag, startPoint x: 310, startPoint y: 228, endPoint x: 186, endPoint y: 233, distance: 124.0
click td "ANY CAR AUTO GLASS [STREET_ADDRESS]"
drag, startPoint x: 295, startPoint y: 244, endPoint x: 187, endPoint y: 250, distance: 108.1
click td "ANY CAR AUTO GLASS [STREET_ADDRESS]"
drag, startPoint x: 383, startPoint y: 244, endPoint x: 303, endPoint y: 246, distance: 79.3
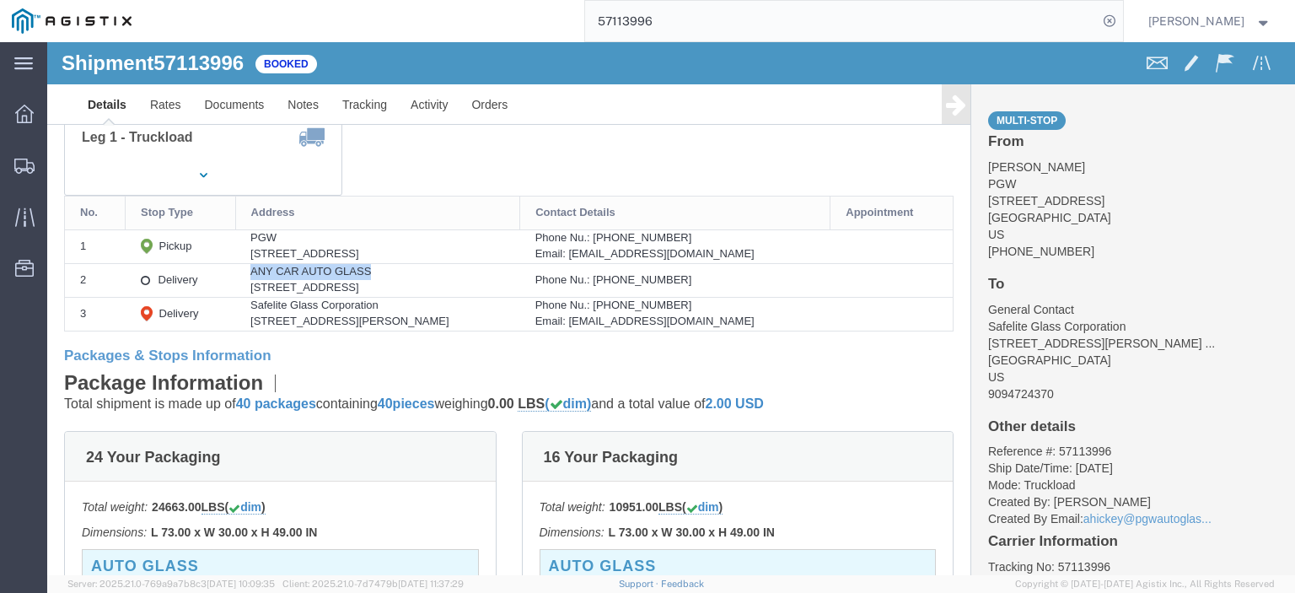
click div "[STREET_ADDRESS]"
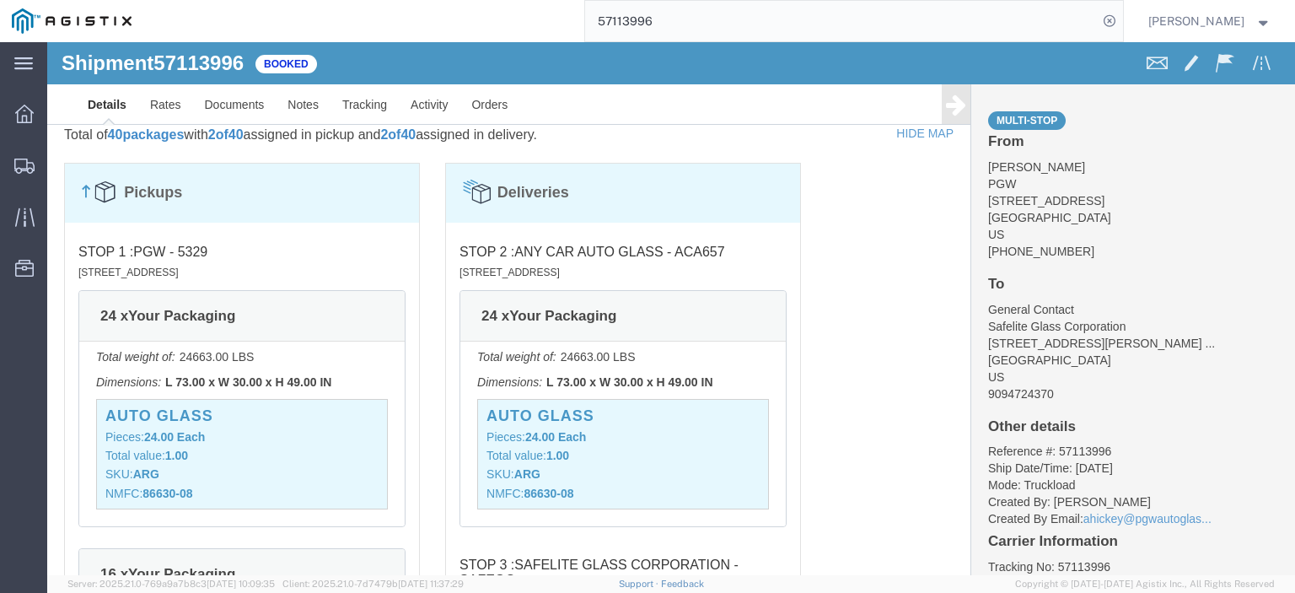
scroll to position [1265, 0]
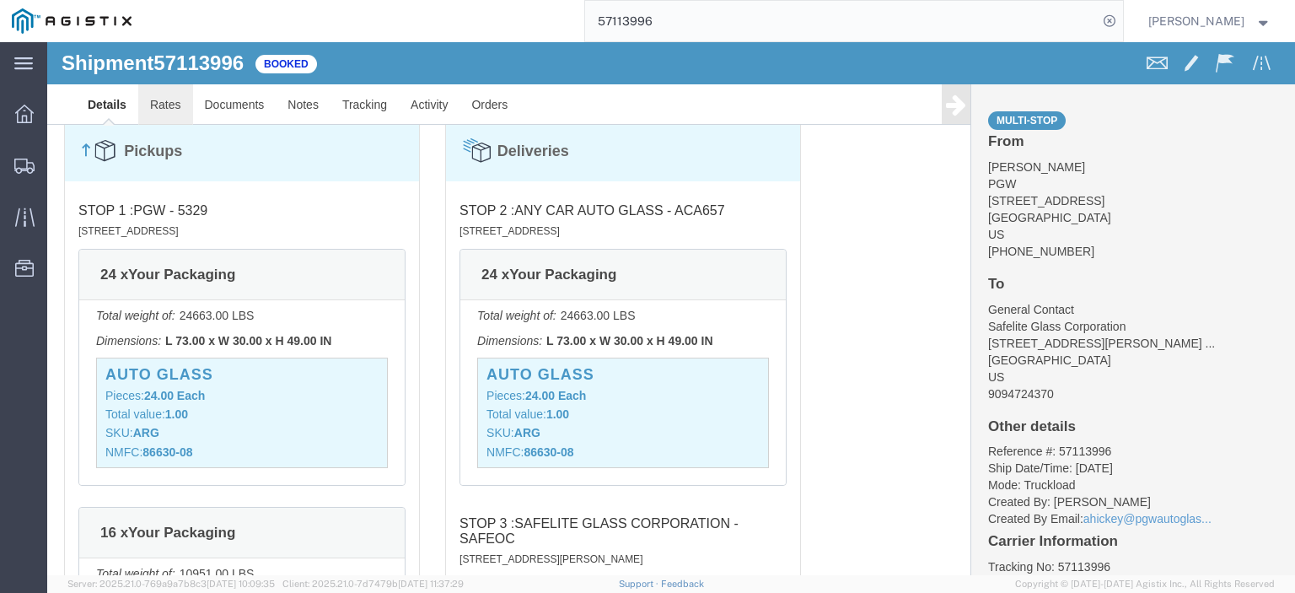
click link "Rates"
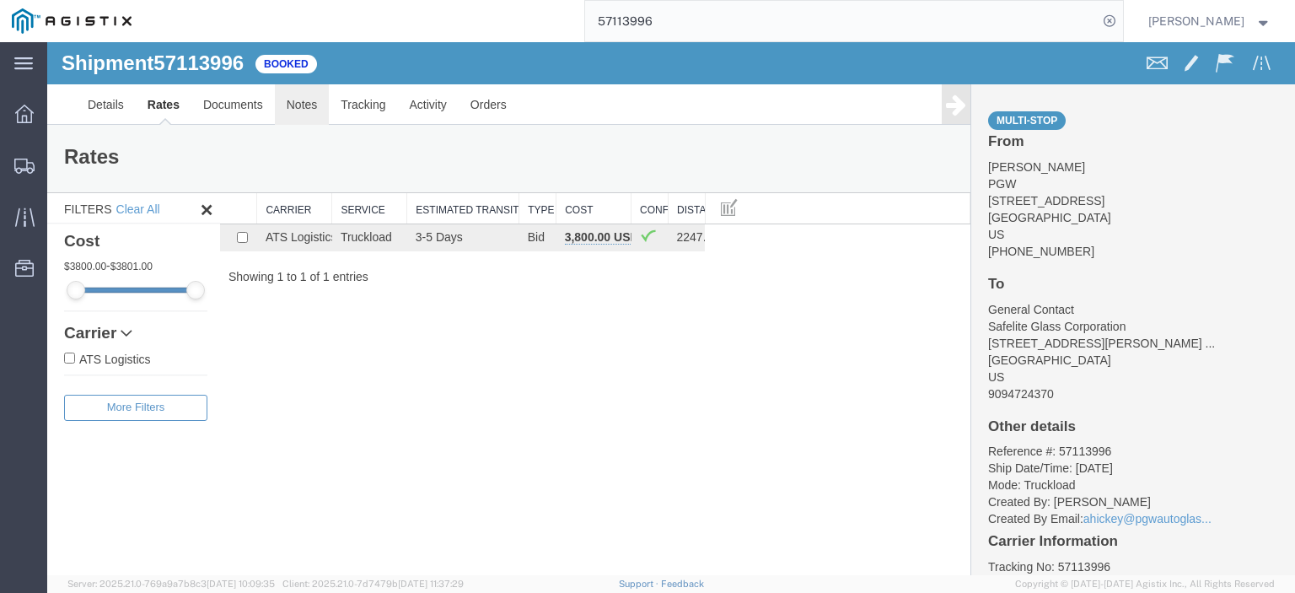
click at [282, 118] on link "Notes" at bounding box center [302, 104] width 55 height 40
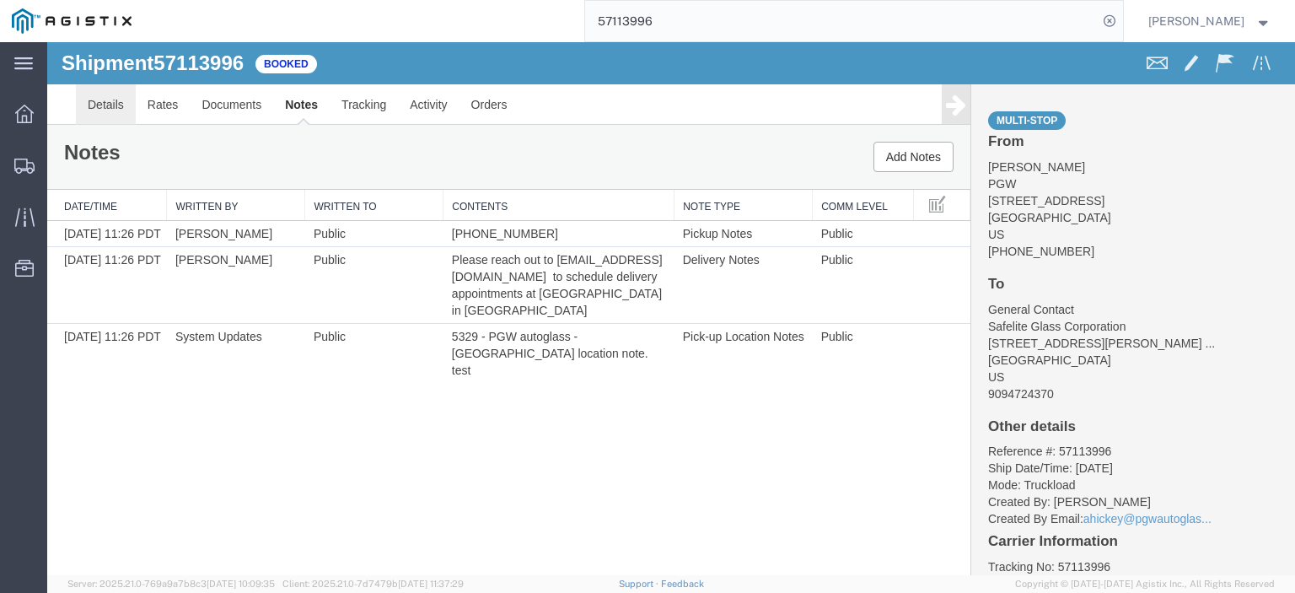
click at [113, 100] on link "Details" at bounding box center [106, 104] width 60 height 40
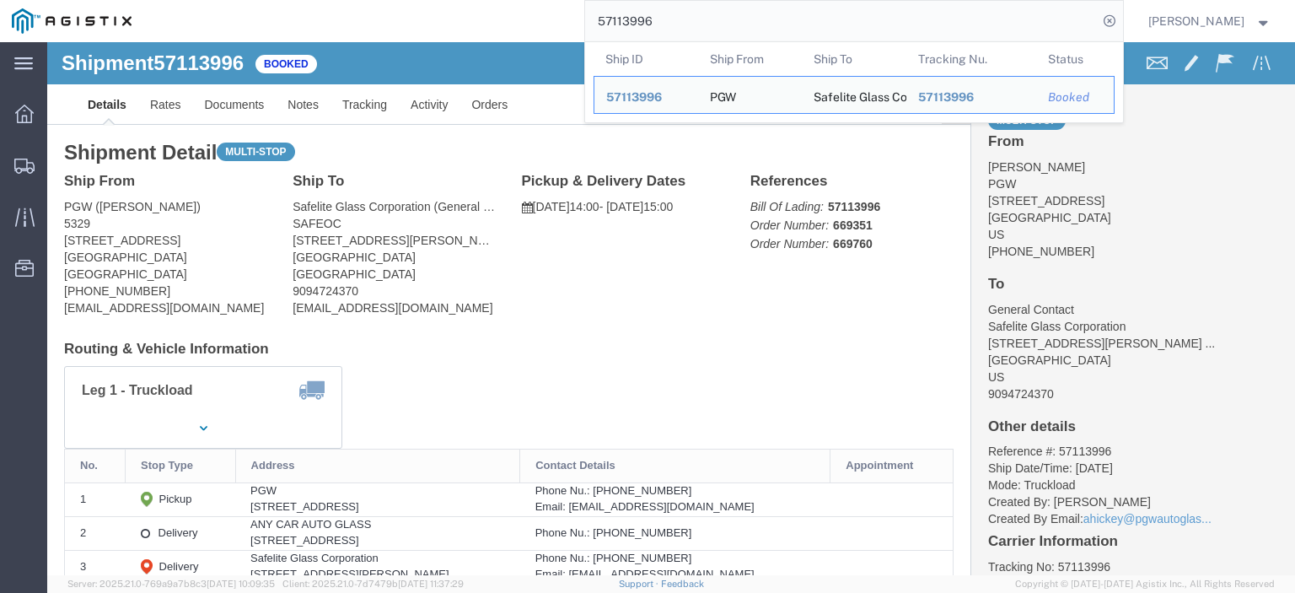
drag, startPoint x: 717, startPoint y: 11, endPoint x: 519, endPoint y: 0, distance: 198.4
click at [519, 0] on div "57113996 Ship ID Ship From Ship To Tracking Nu. Status Ship ID 57113996 Ship Fr…" at bounding box center [633, 21] width 980 height 42
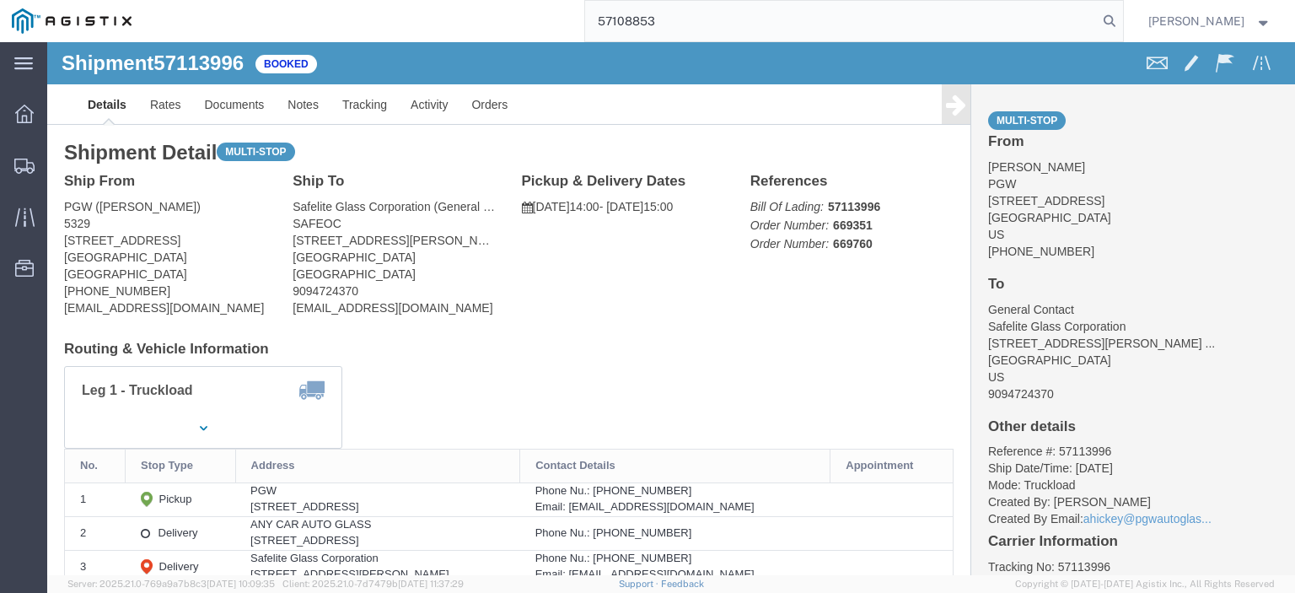
type input "57108853"
